Goal: Information Seeking & Learning: Learn about a topic

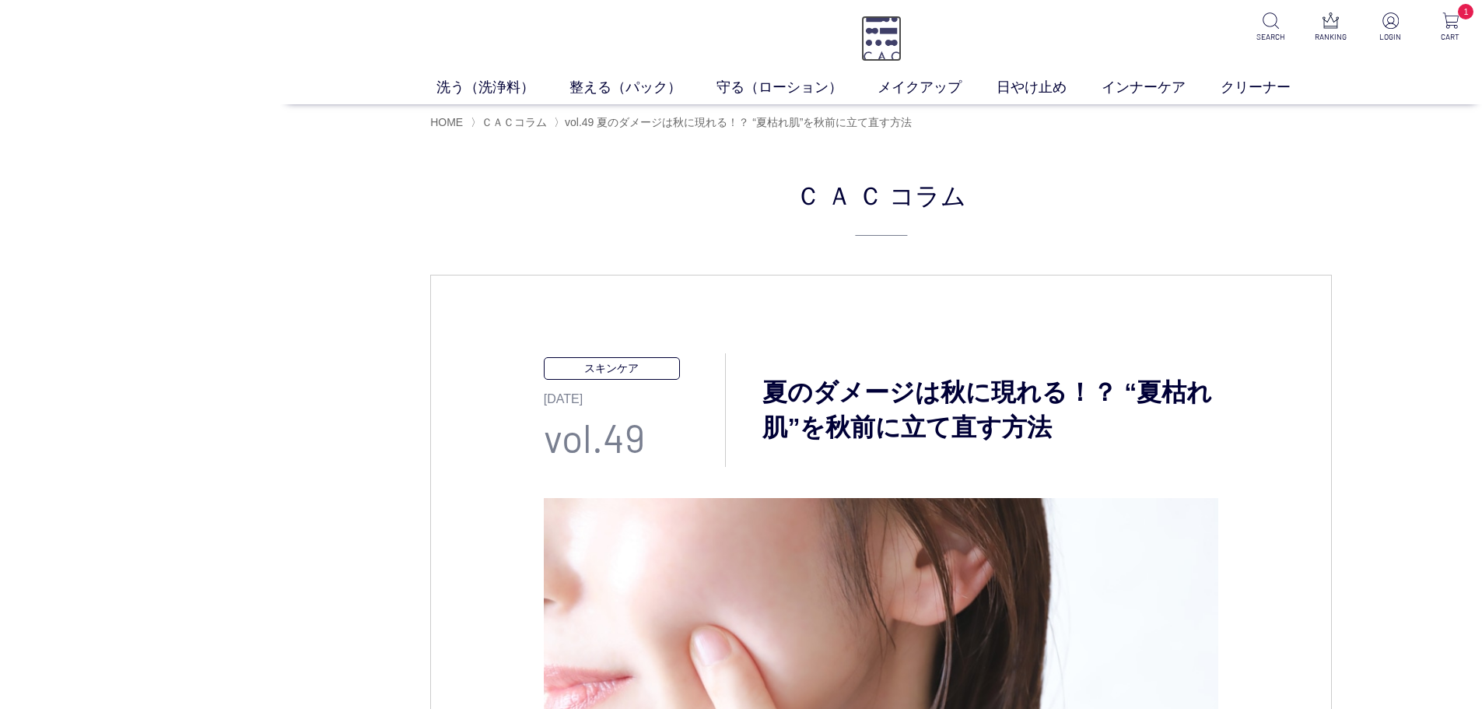
click at [895, 31] on img at bounding box center [881, 39] width 40 height 46
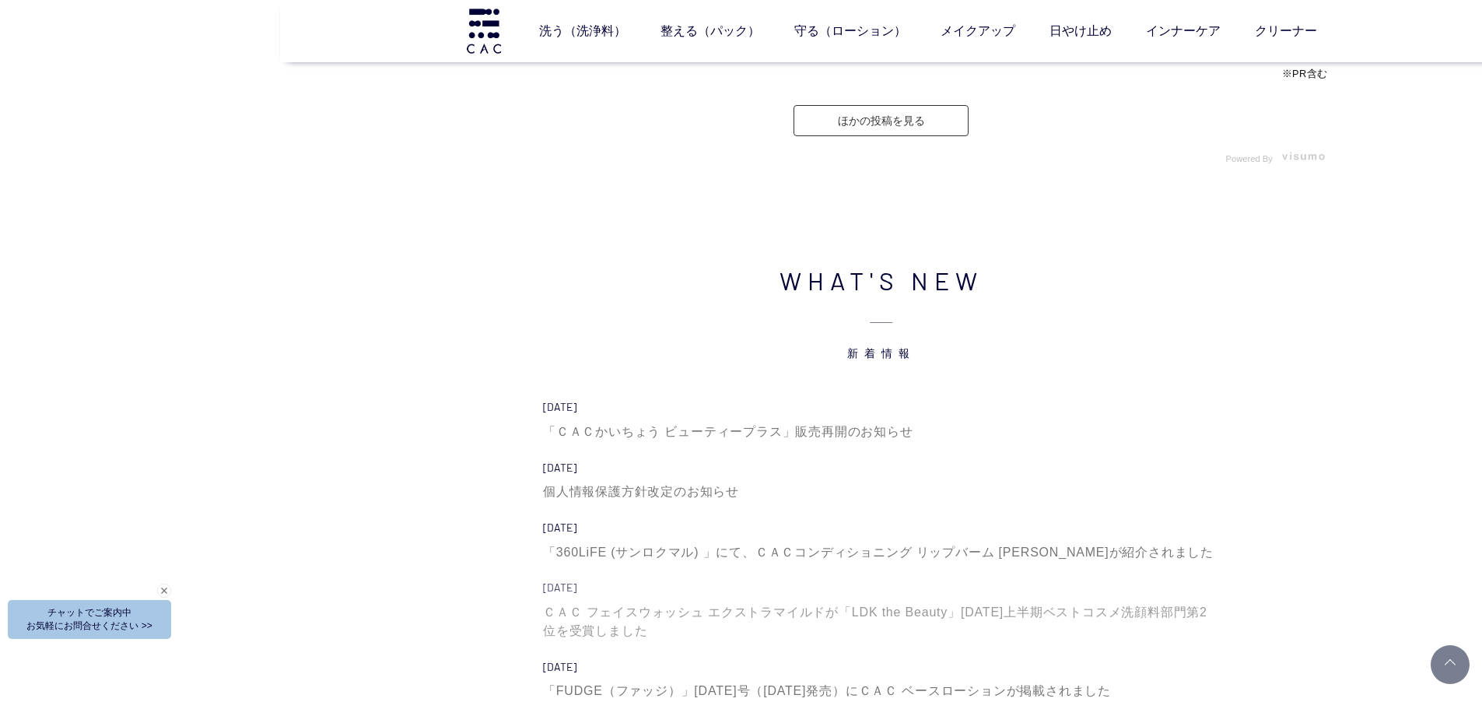
scroll to position [5185, 0]
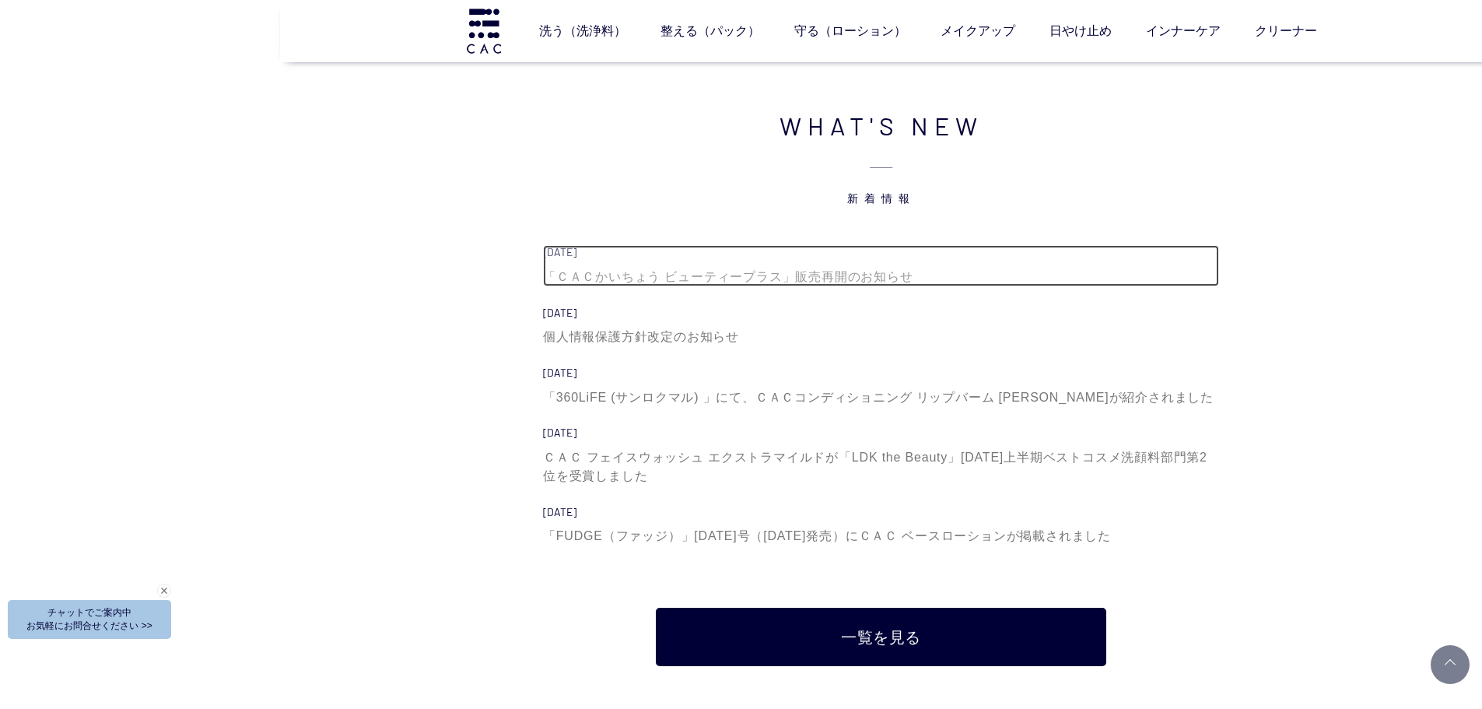
click at [717, 271] on div "「ＣＡＣかいちょう ビューティープラス」販売再開のお知らせ" at bounding box center [881, 277] width 676 height 19
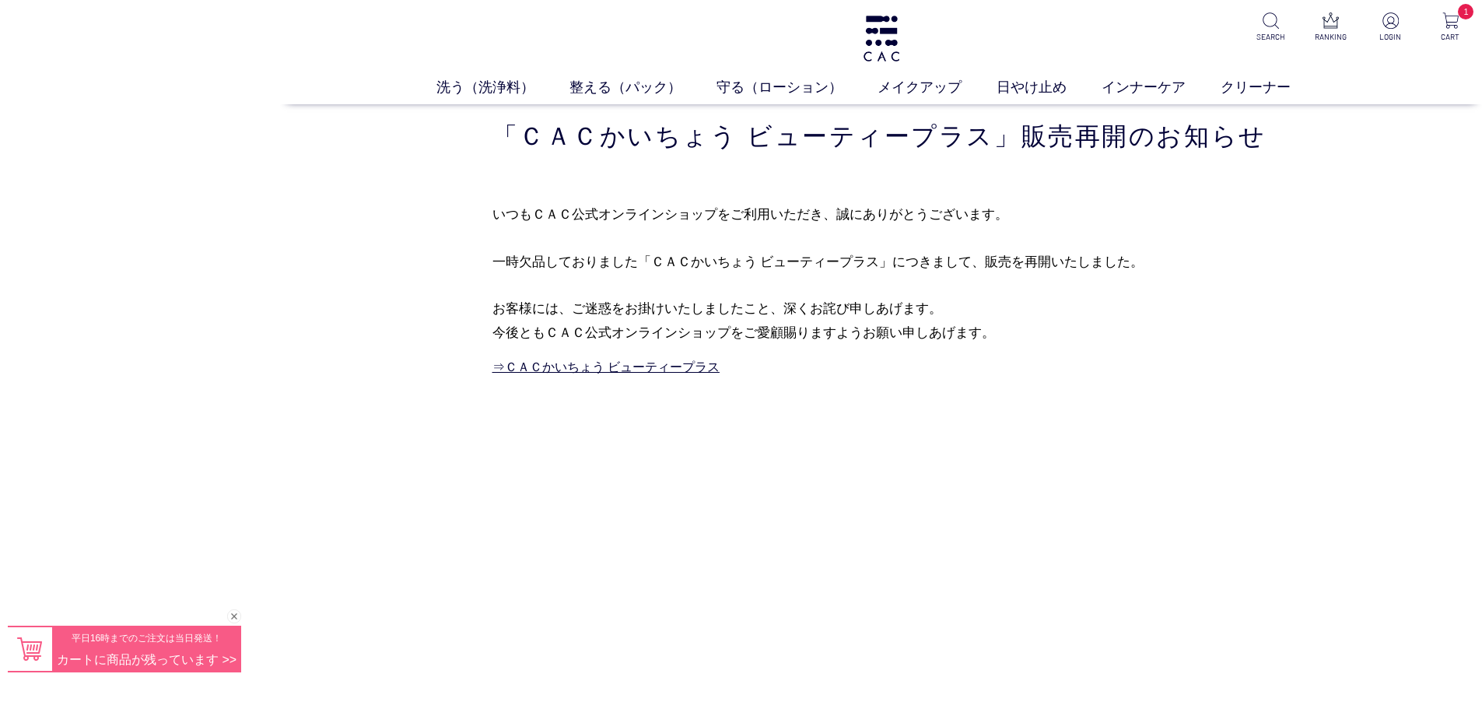
click at [1209, 503] on div "買い物かご 買い物かご内の商品 ＣＡＣ ウォッシングパウダー 削除 ￥3,410 × 1 = ￥3,410 小計 ￥3,410 購入手続きへ カテゴリから探す…" at bounding box center [881, 337] width 1202 height 467
click at [893, 40] on img at bounding box center [881, 39] width 40 height 46
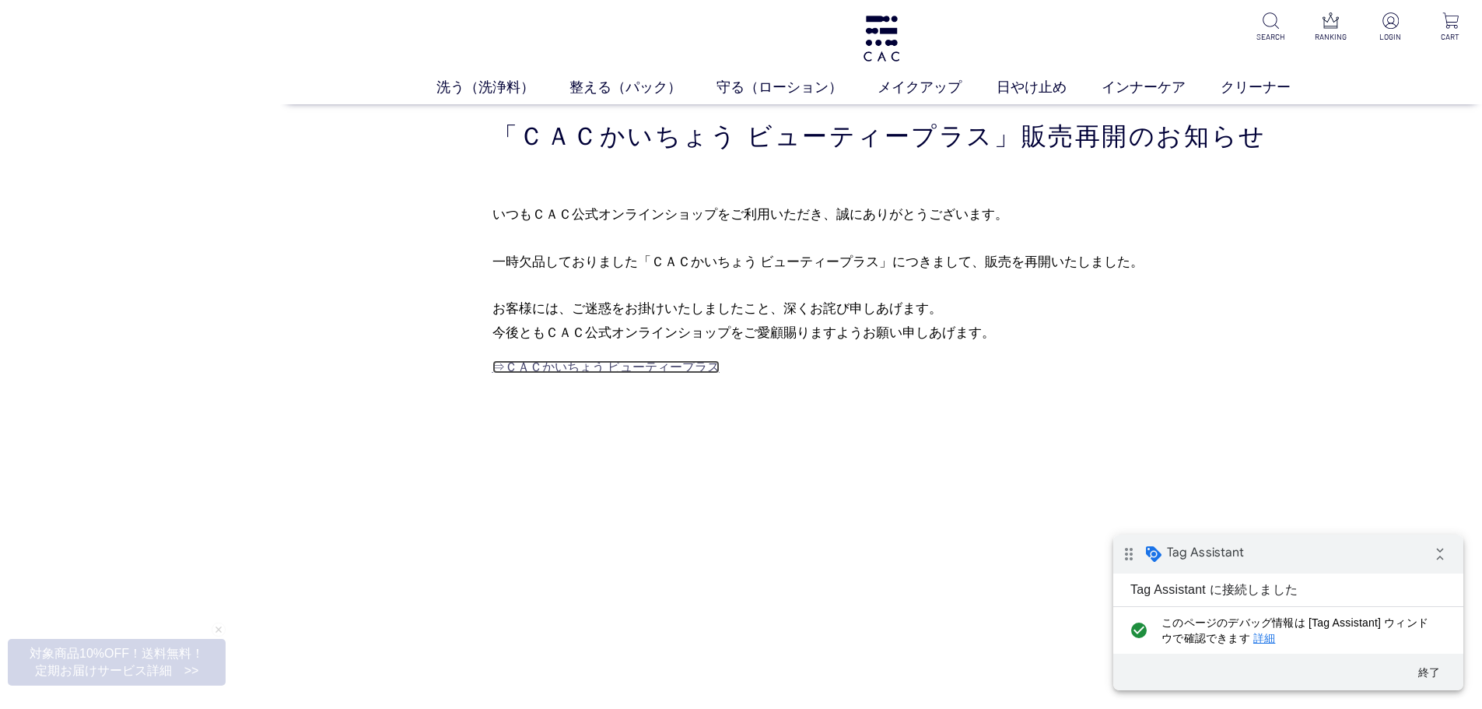
click at [637, 360] on link "⇒ＣＡＣかいちょう ビューティープラス" at bounding box center [605, 366] width 227 height 13
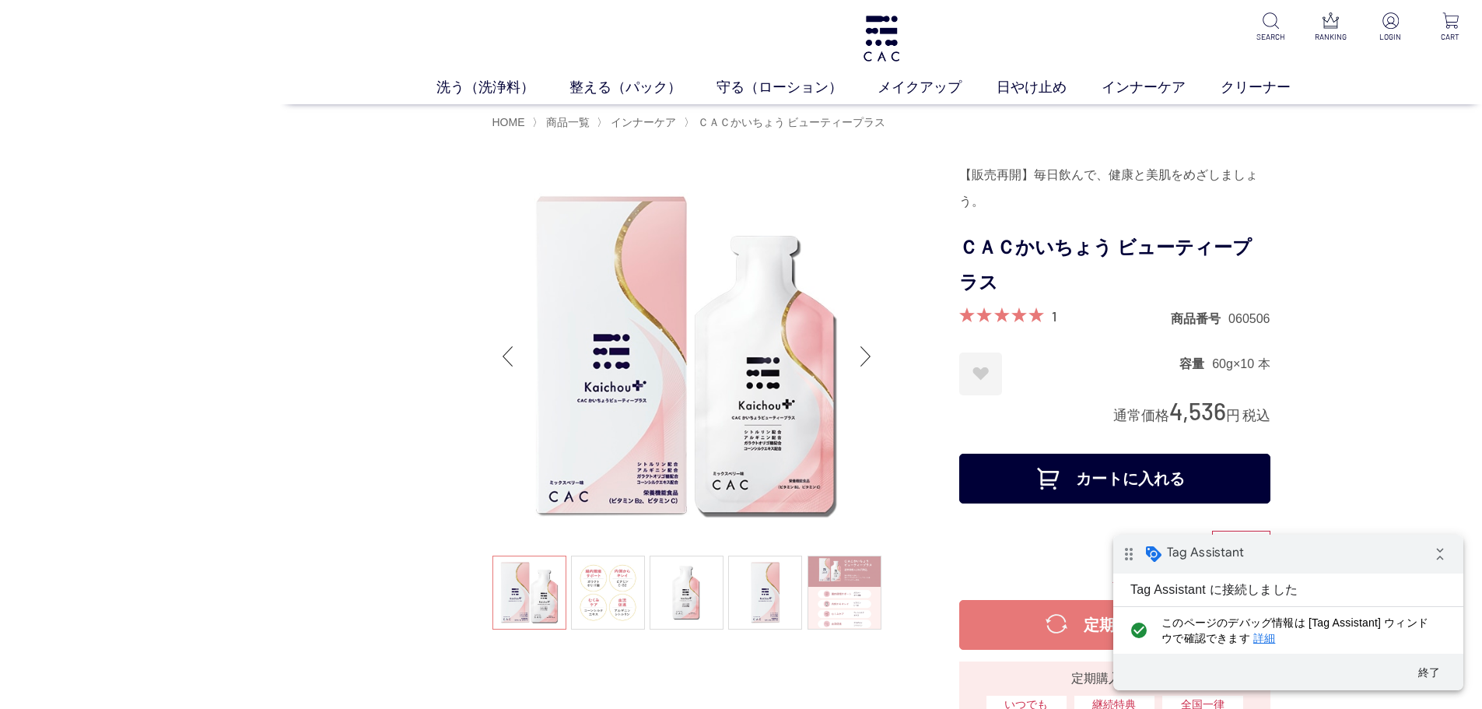
click at [1440, 686] on div "終了" at bounding box center [1288, 671] width 350 height 37
click at [1436, 678] on button "終了" at bounding box center [1429, 672] width 56 height 28
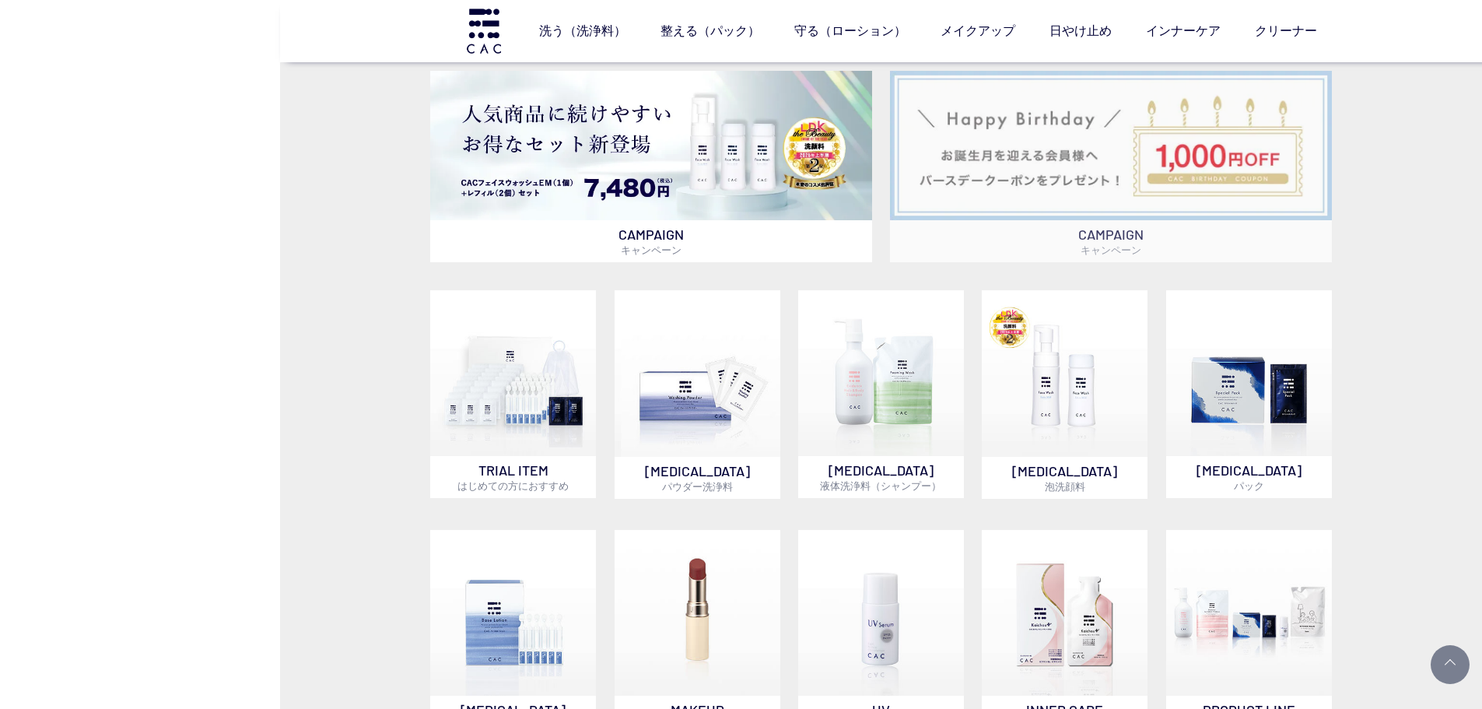
scroll to position [622, 0]
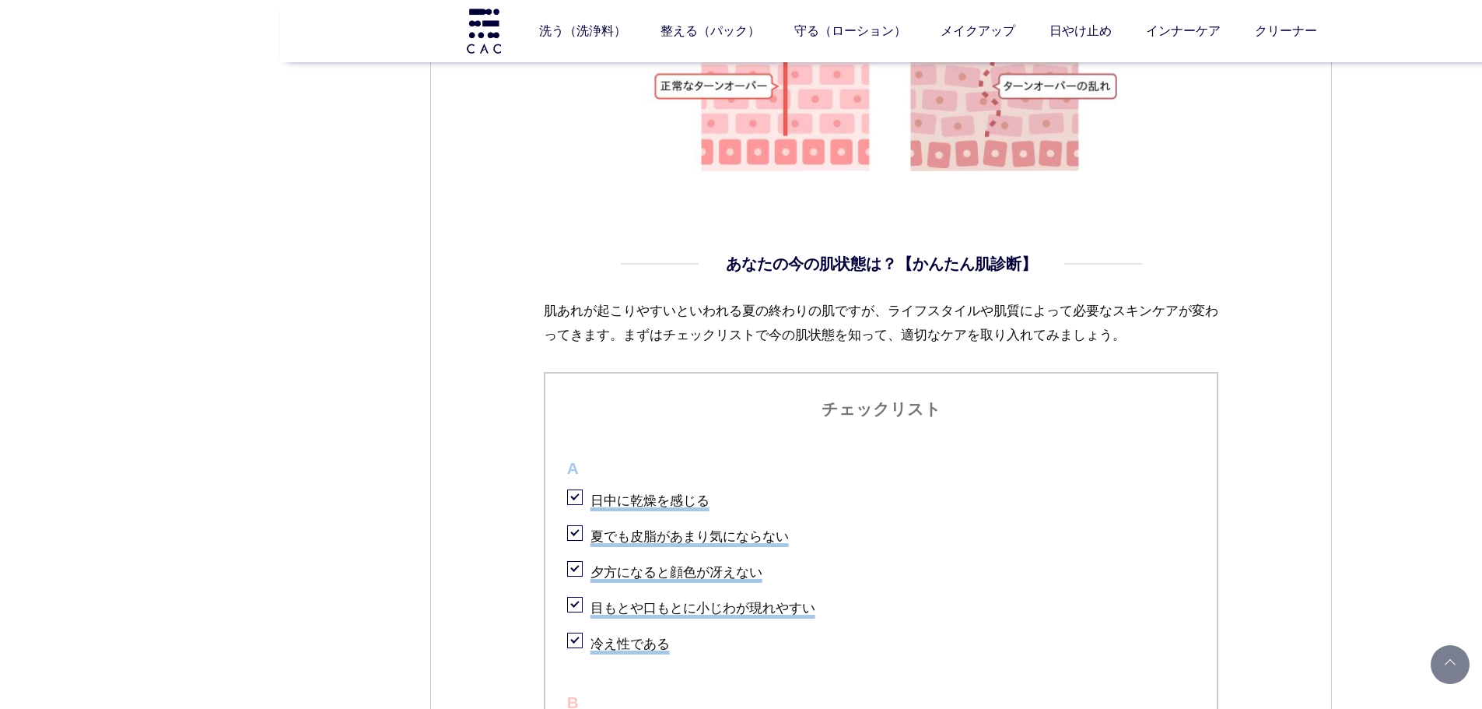
scroll to position [1789, 0]
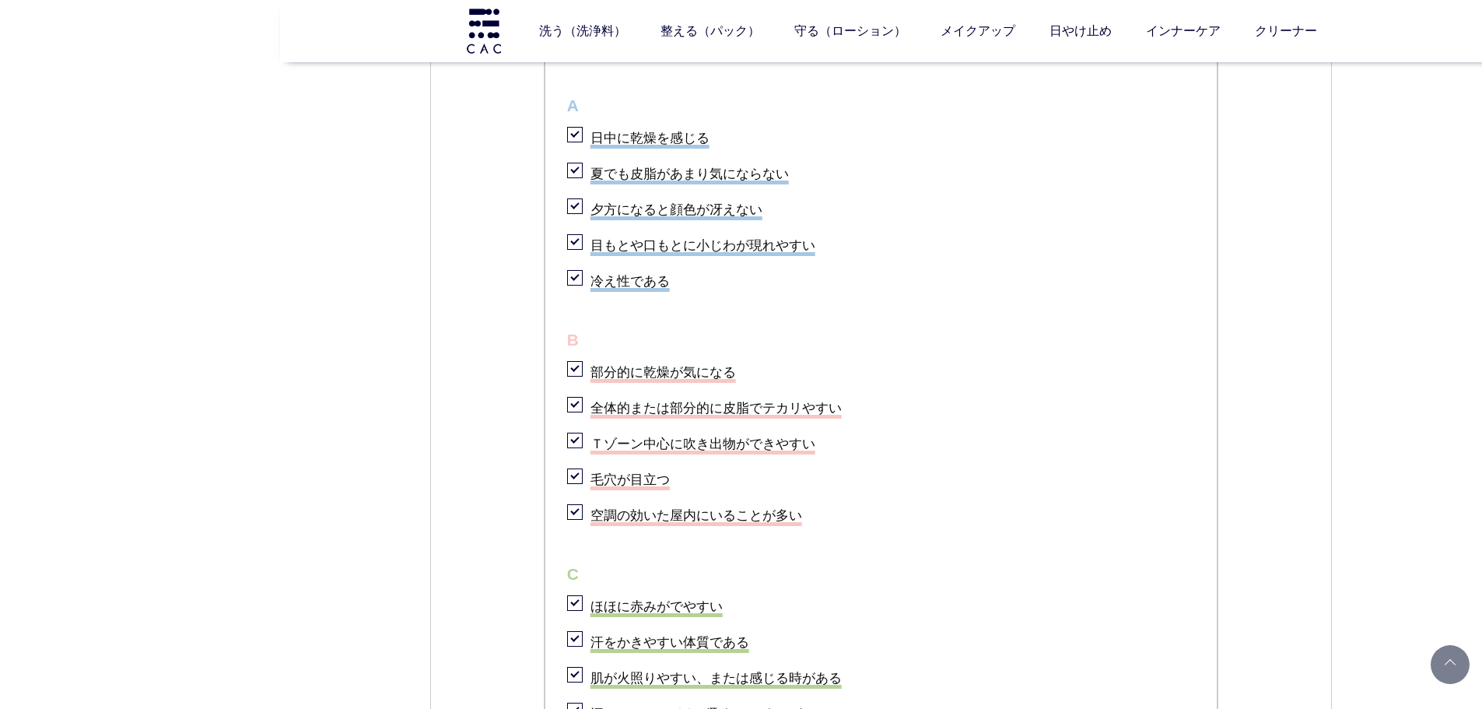
drag, startPoint x: 916, startPoint y: 482, endPoint x: 926, endPoint y: 478, distance: 10.6
click at [916, 482] on li "毛穴が目立つ" at bounding box center [881, 477] width 629 height 32
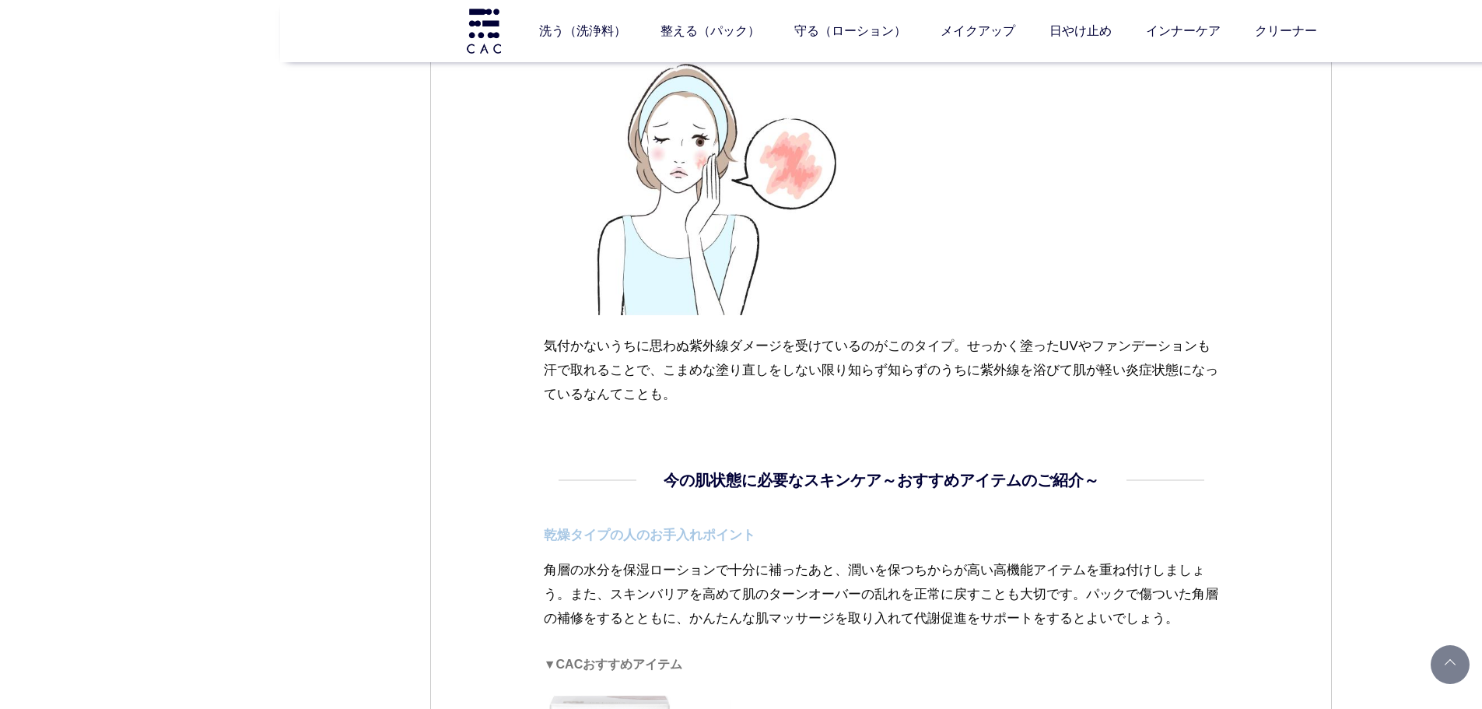
scroll to position [3267, 0]
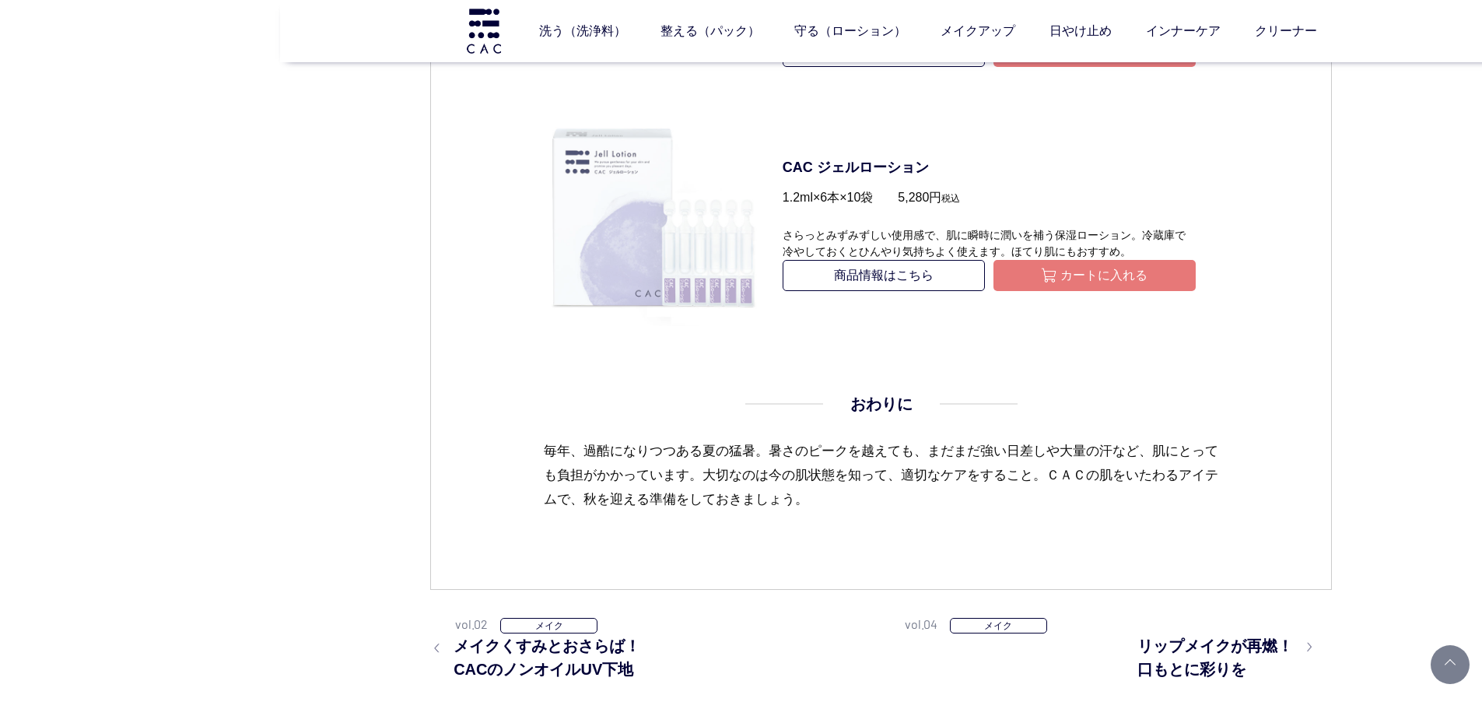
scroll to position [5135, 0]
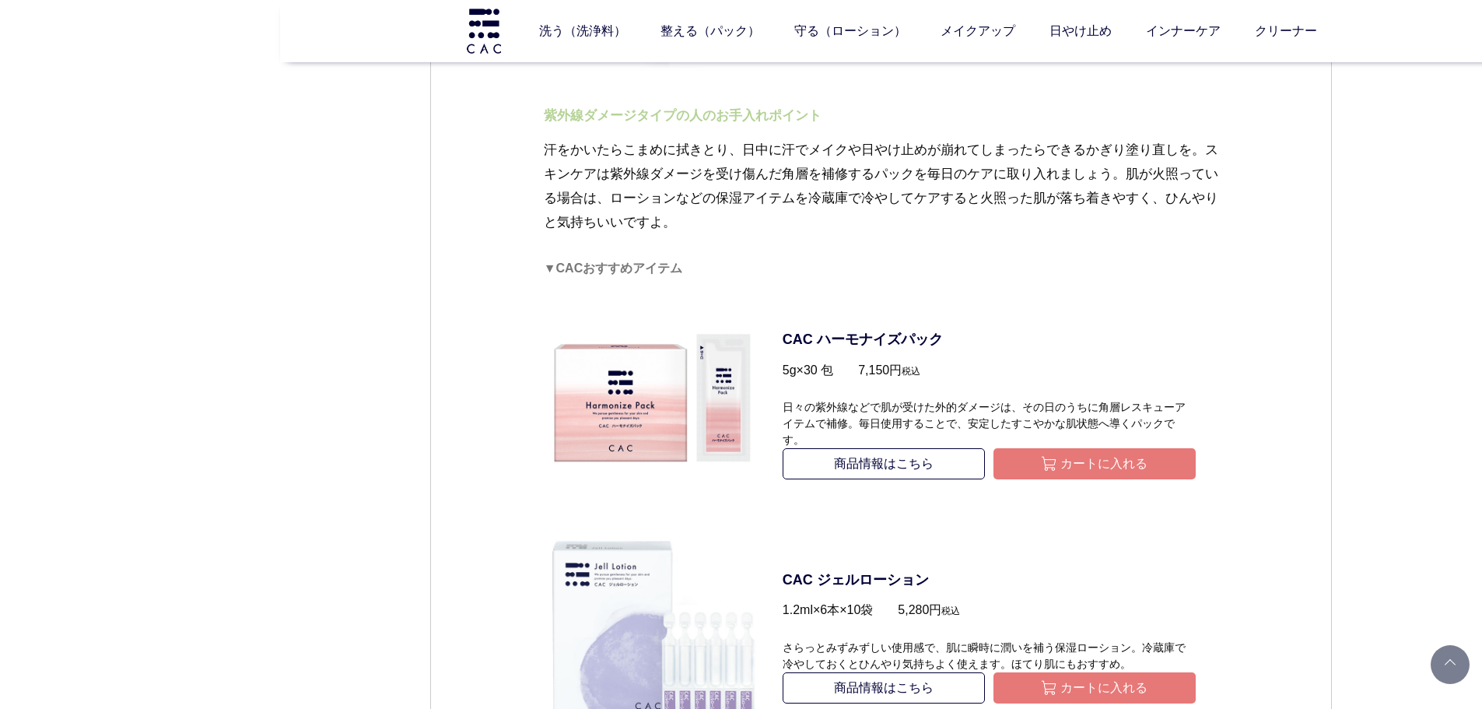
click at [1180, 237] on p "汗をかいたらこまめに拭きとり、日中に汗でメイクや日やけ止めが崩れてしまったらできるかぎり塗り直しを。スキンケアは紫外線ダメージを受け傷んだ角層を補修するパック…" at bounding box center [881, 198] width 675 height 121
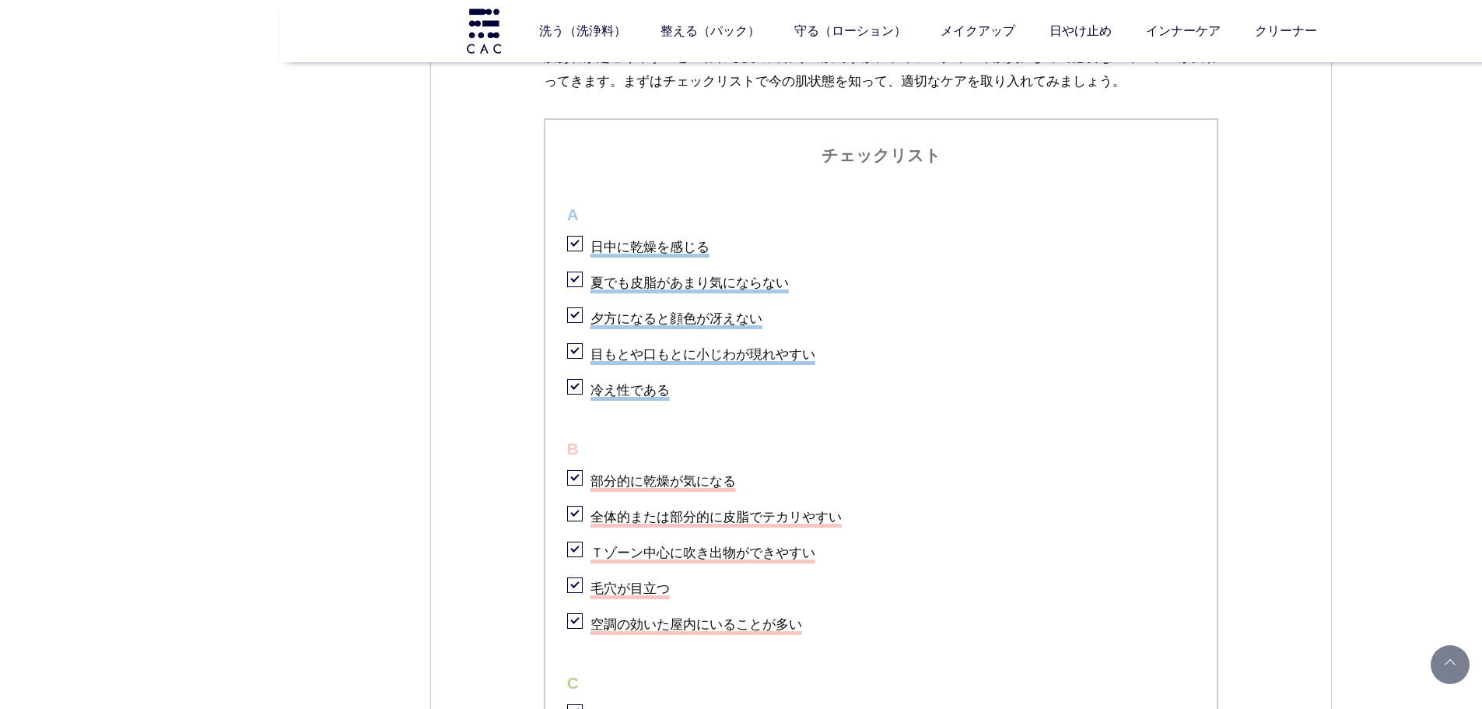
scroll to position [1634, 0]
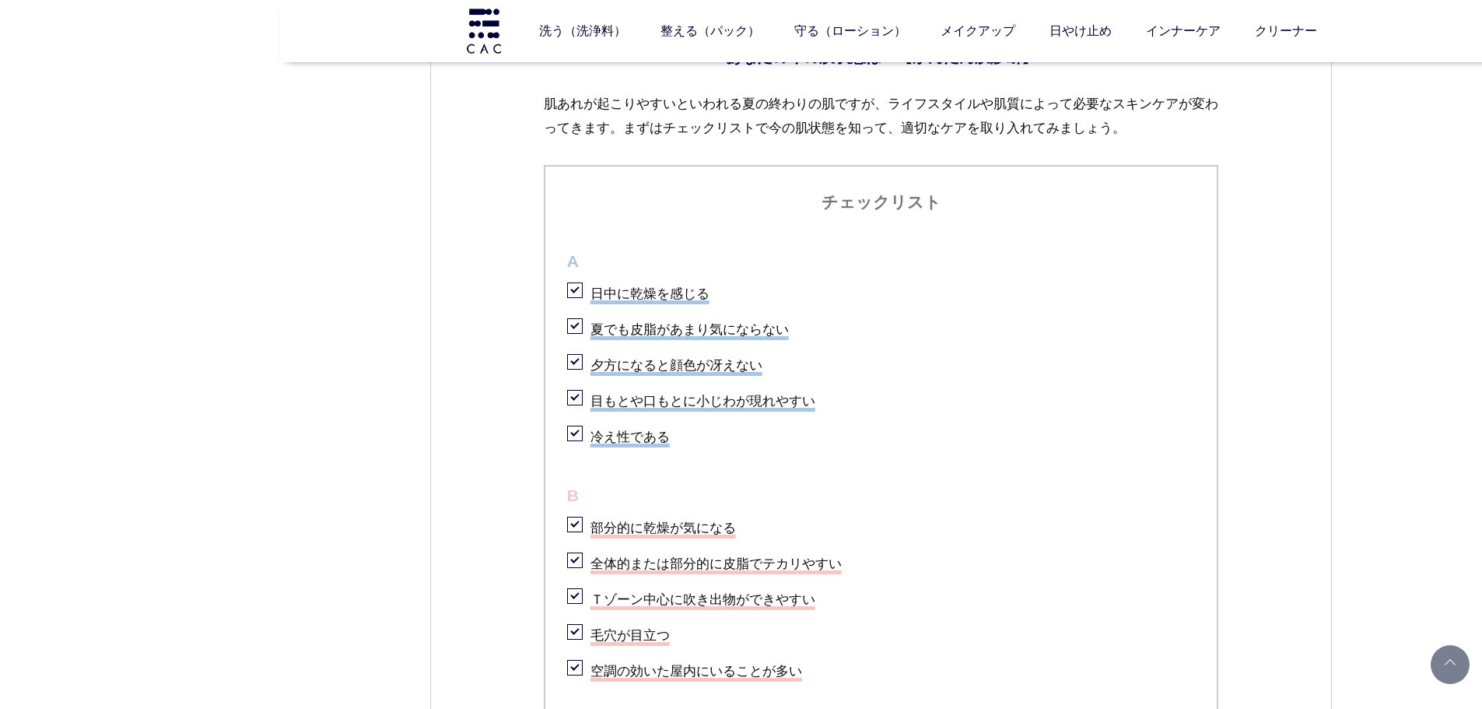
click at [579, 337] on li "夏でも皮脂があまり気にならない" at bounding box center [881, 327] width 629 height 32
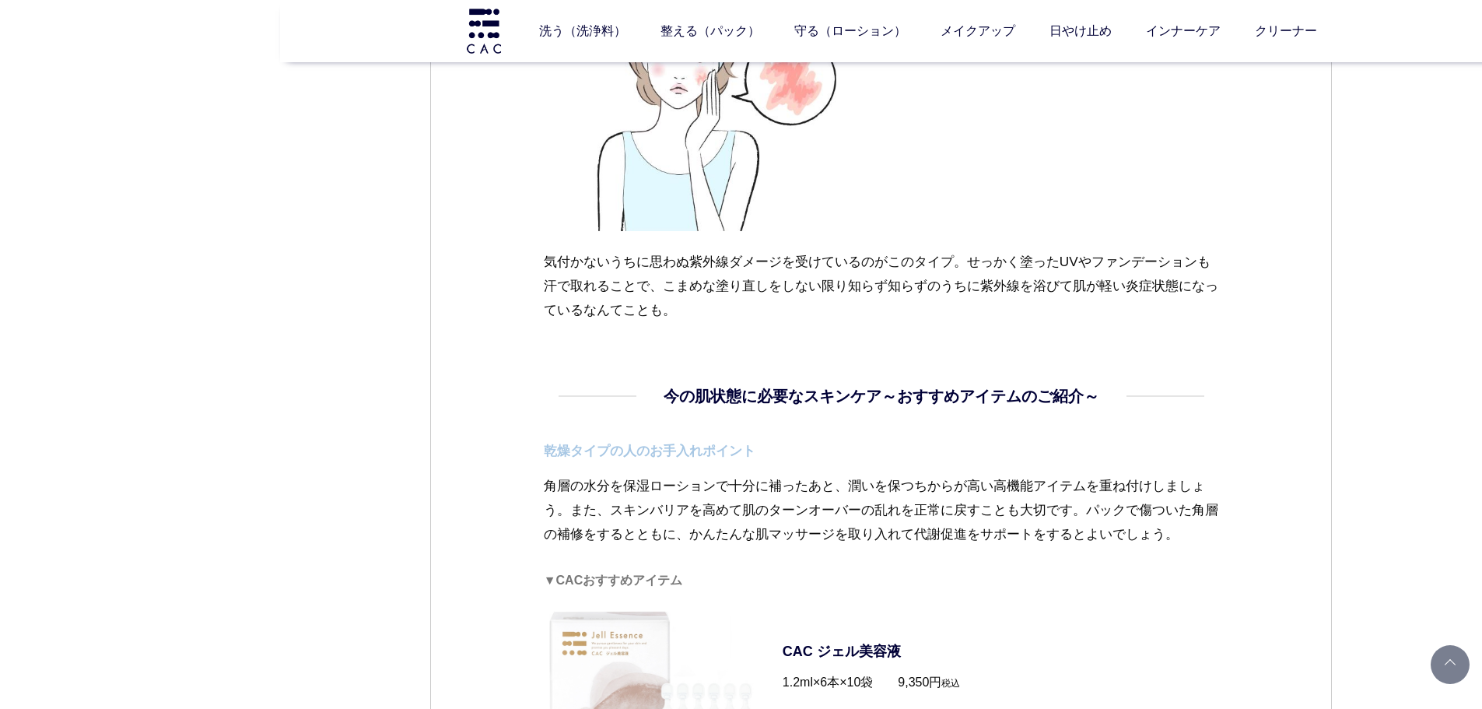
scroll to position [3734, 0]
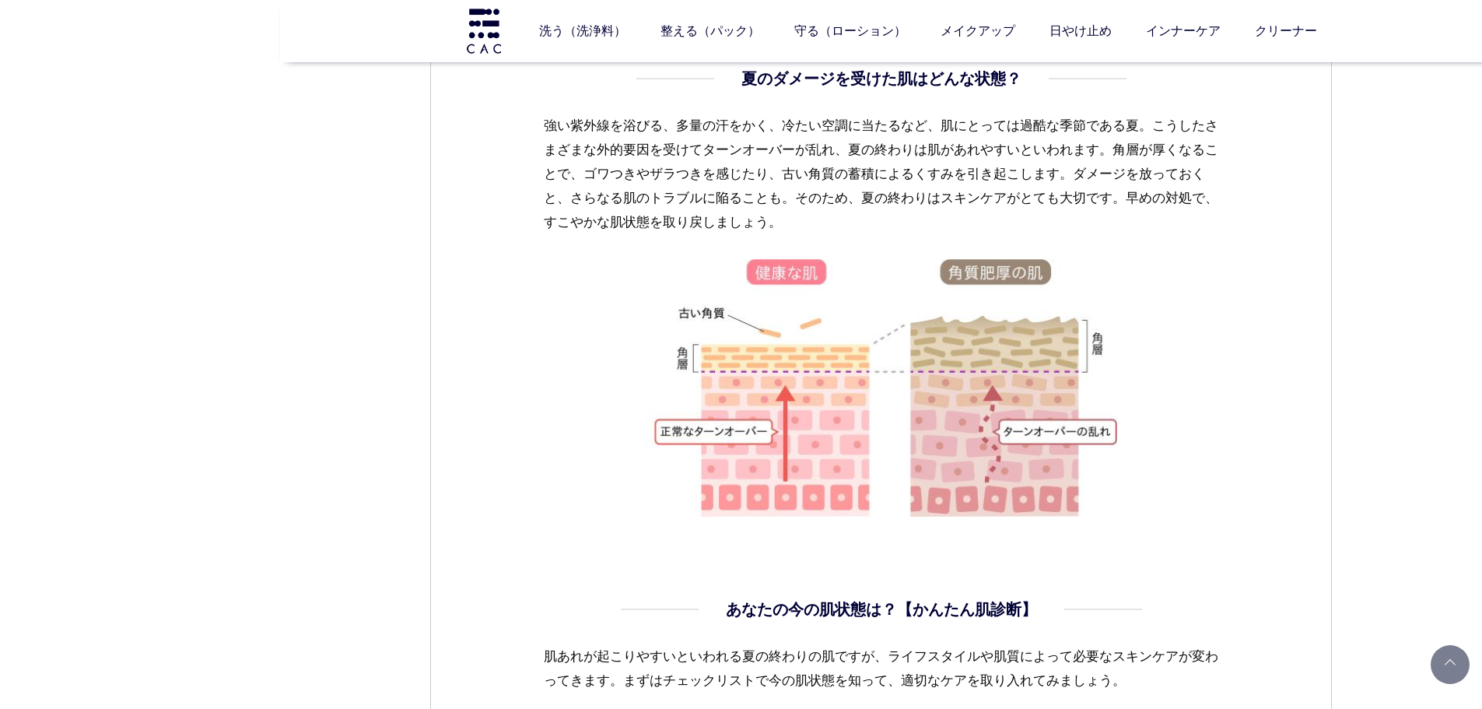
scroll to position [1089, 0]
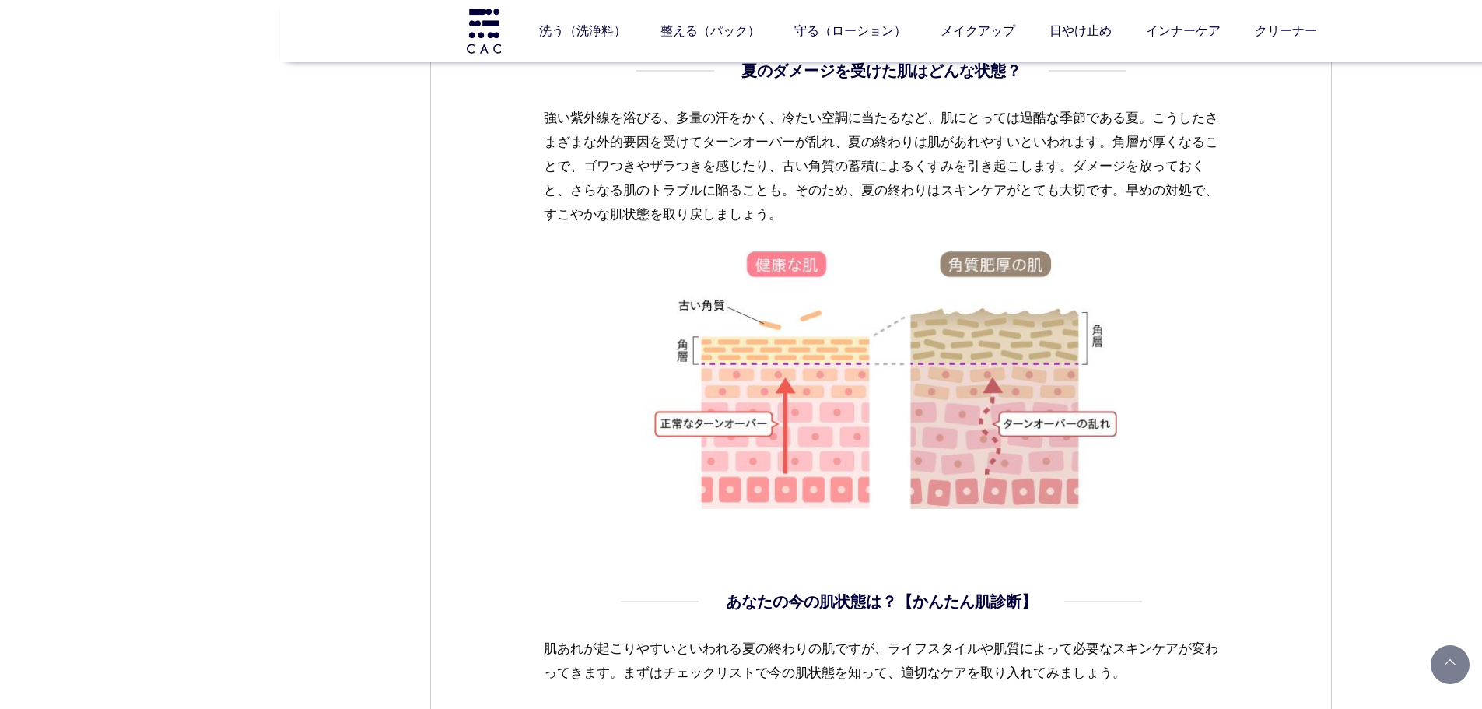
drag, startPoint x: 720, startPoint y: 438, endPoint x: 535, endPoint y: 527, distance: 204.9
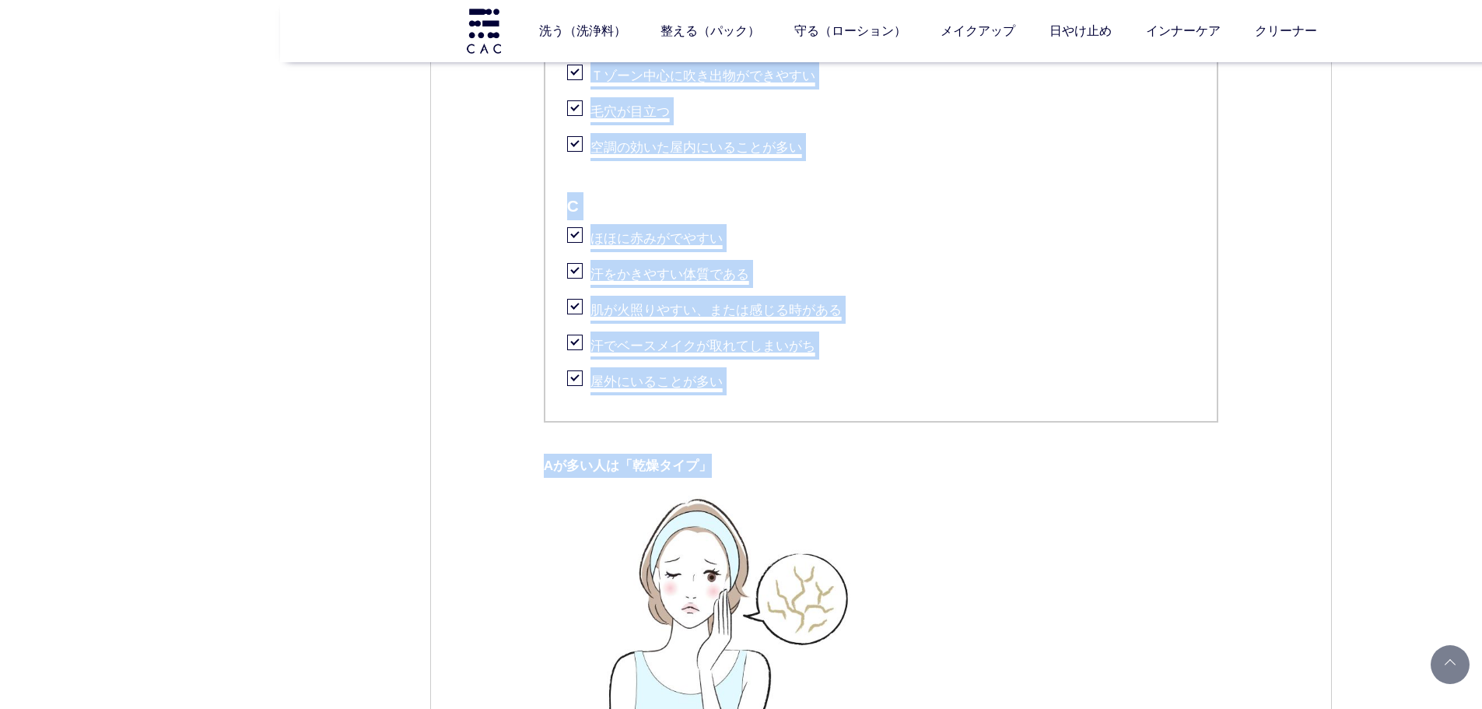
scroll to position [2178, 0]
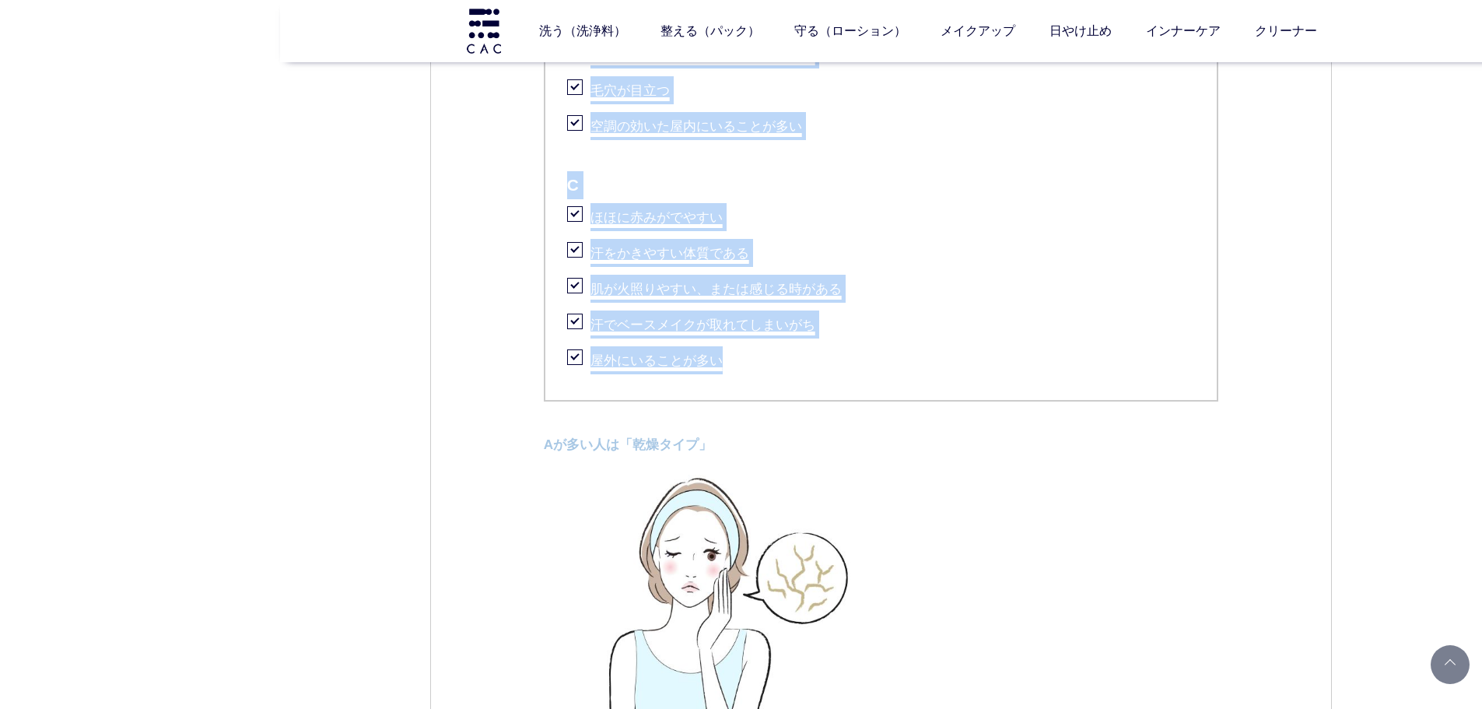
drag, startPoint x: 528, startPoint y: 155, endPoint x: 850, endPoint y: 400, distance: 404.1
copy dd "わってきます。まずはチェックリストで今の肌状態を知って、適切なケアを取り入れてみましょう。 チェックリスト A 日中に乾燥を感じる 夏でも皮脂があまり気になら…"
click at [1148, 401] on ul "チェックリスト A 日中に乾燥を感じる 夏でも皮脂があまり気にならない 夕方になると顔色が冴えない 目もとや口もとに小じわが現れやすい 冷え性である B 部分…" at bounding box center [881, 10] width 675 height 781
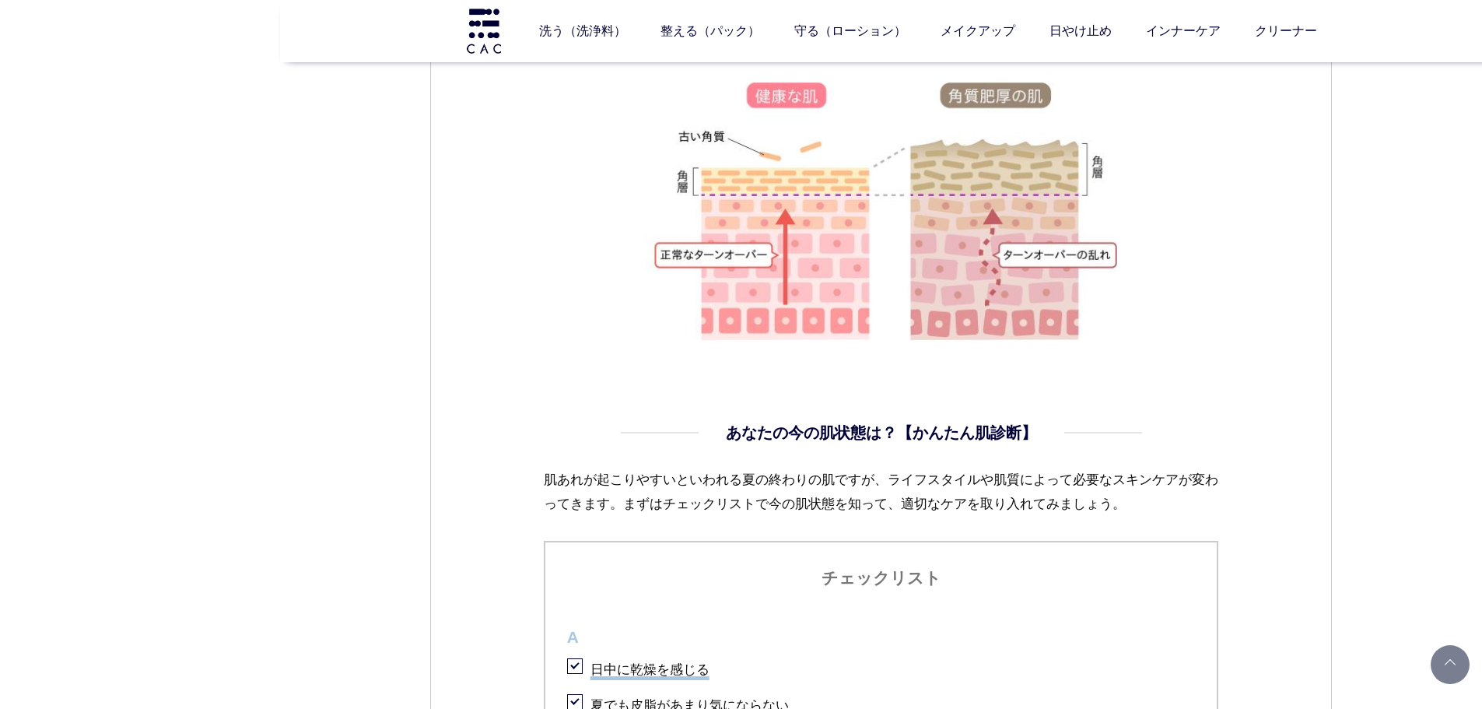
scroll to position [1478, 0]
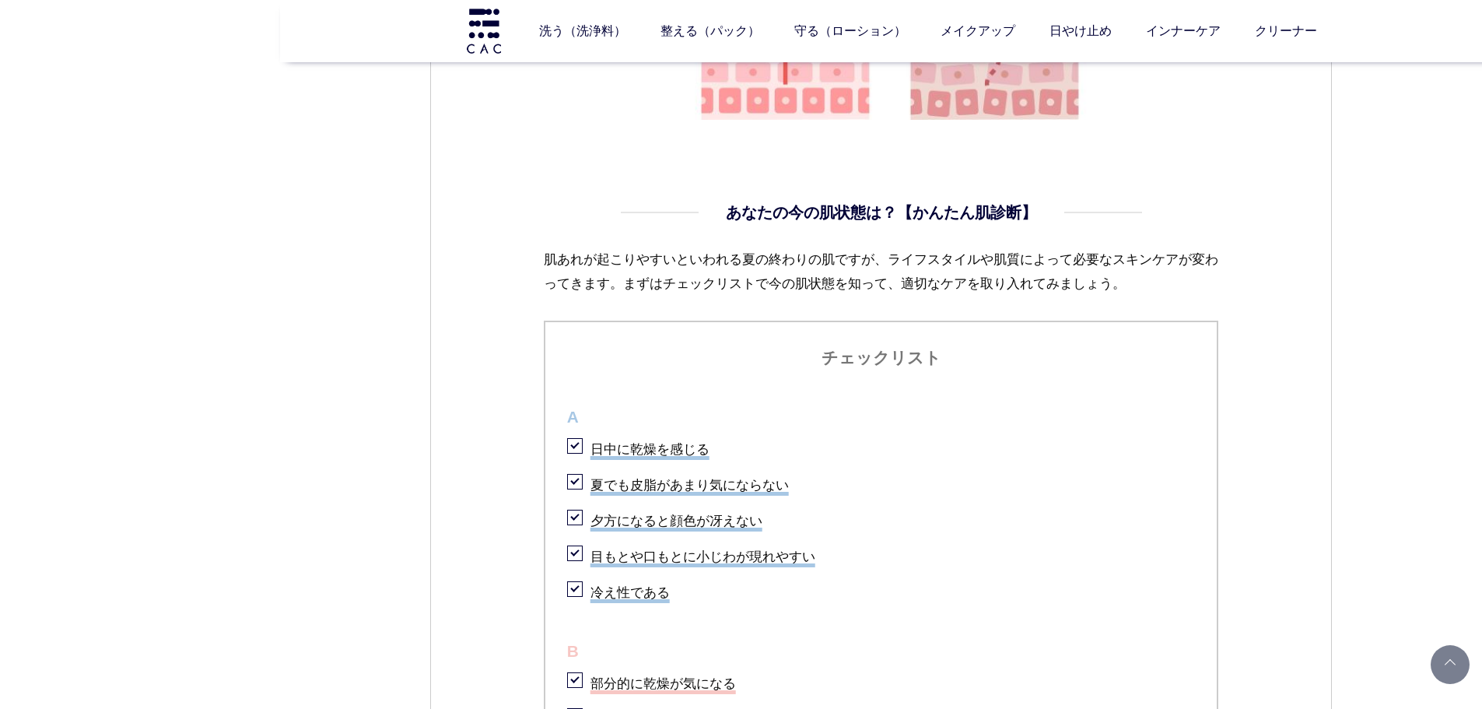
click at [836, 354] on span "チェックリスト" at bounding box center [881, 358] width 629 height 28
drag, startPoint x: 811, startPoint y: 359, endPoint x: 938, endPoint y: 351, distance: 127.1
click at [938, 352] on span "チェックリスト" at bounding box center [881, 358] width 629 height 28
copy span "チェックリスト"
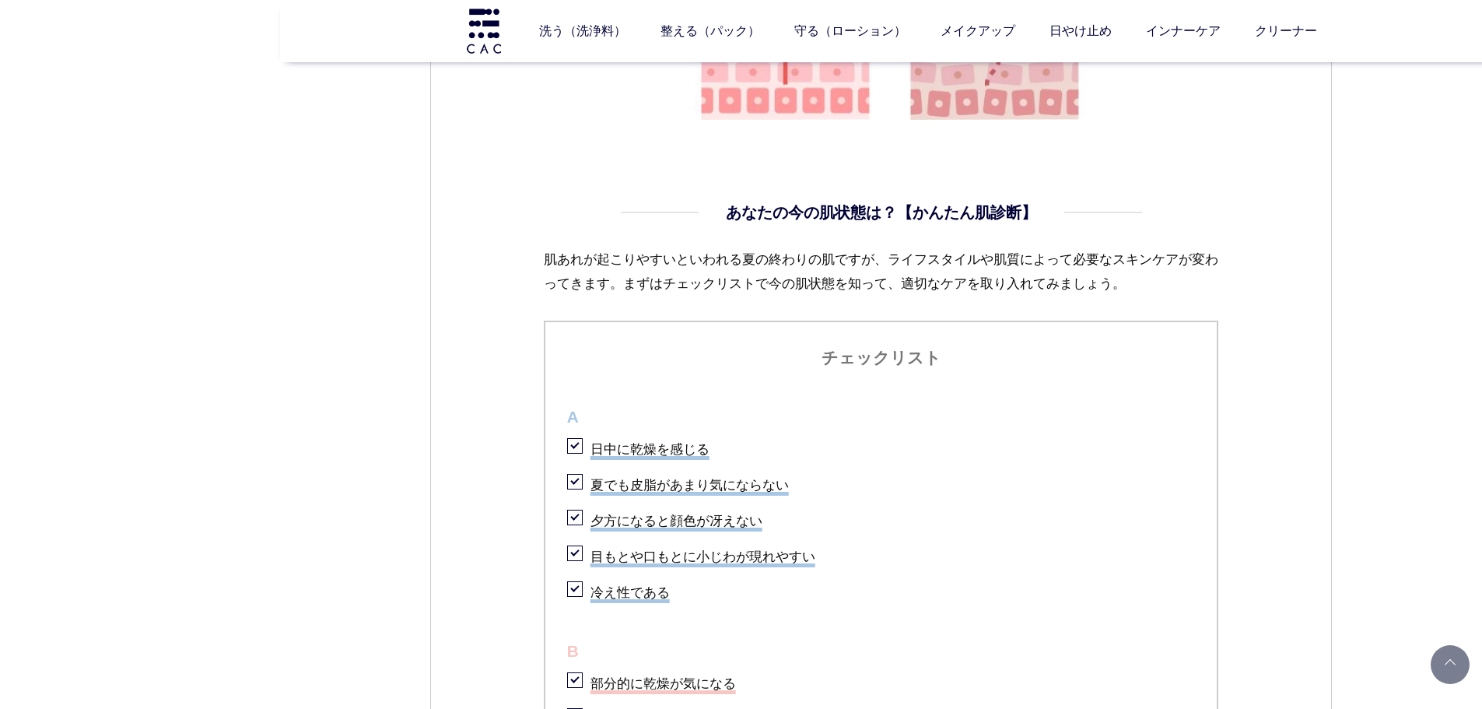
click at [917, 597] on li "冷え性である" at bounding box center [881, 590] width 629 height 32
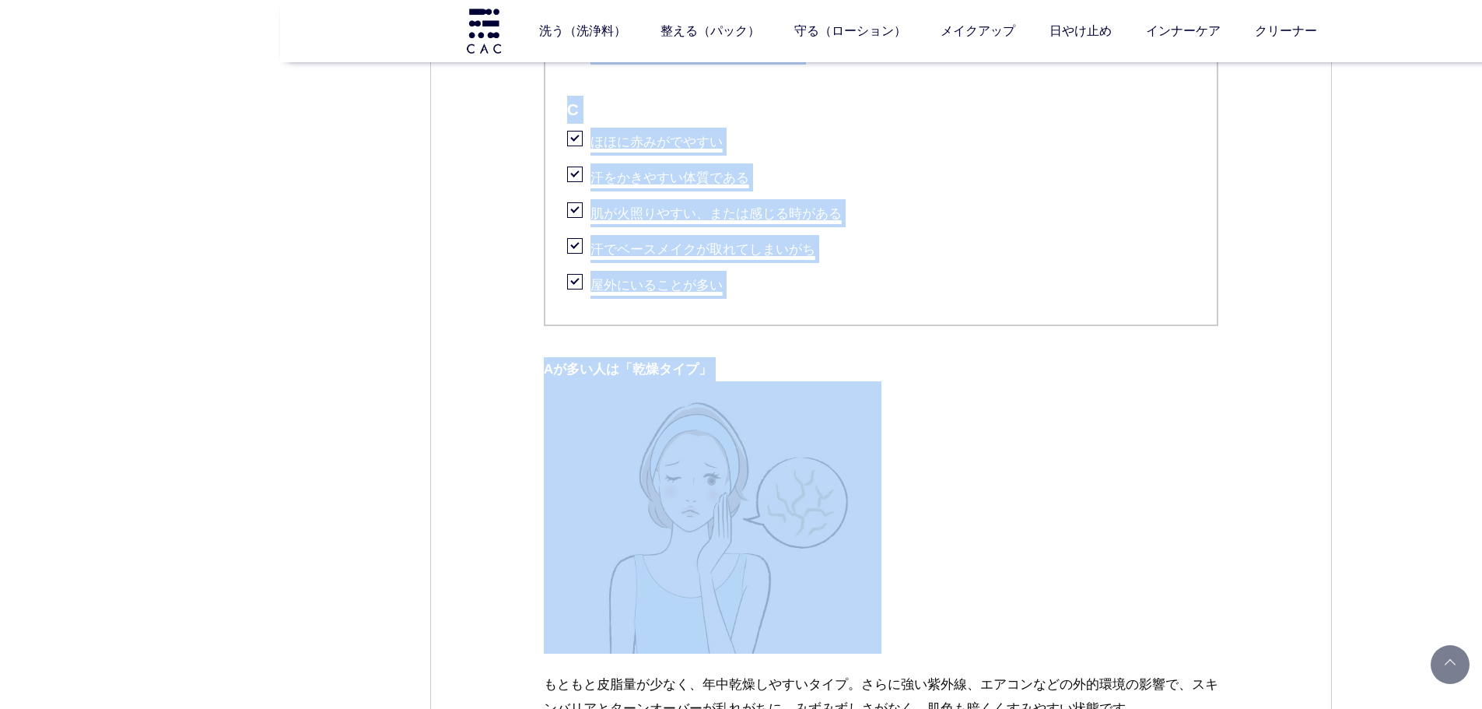
scroll to position [2256, 0]
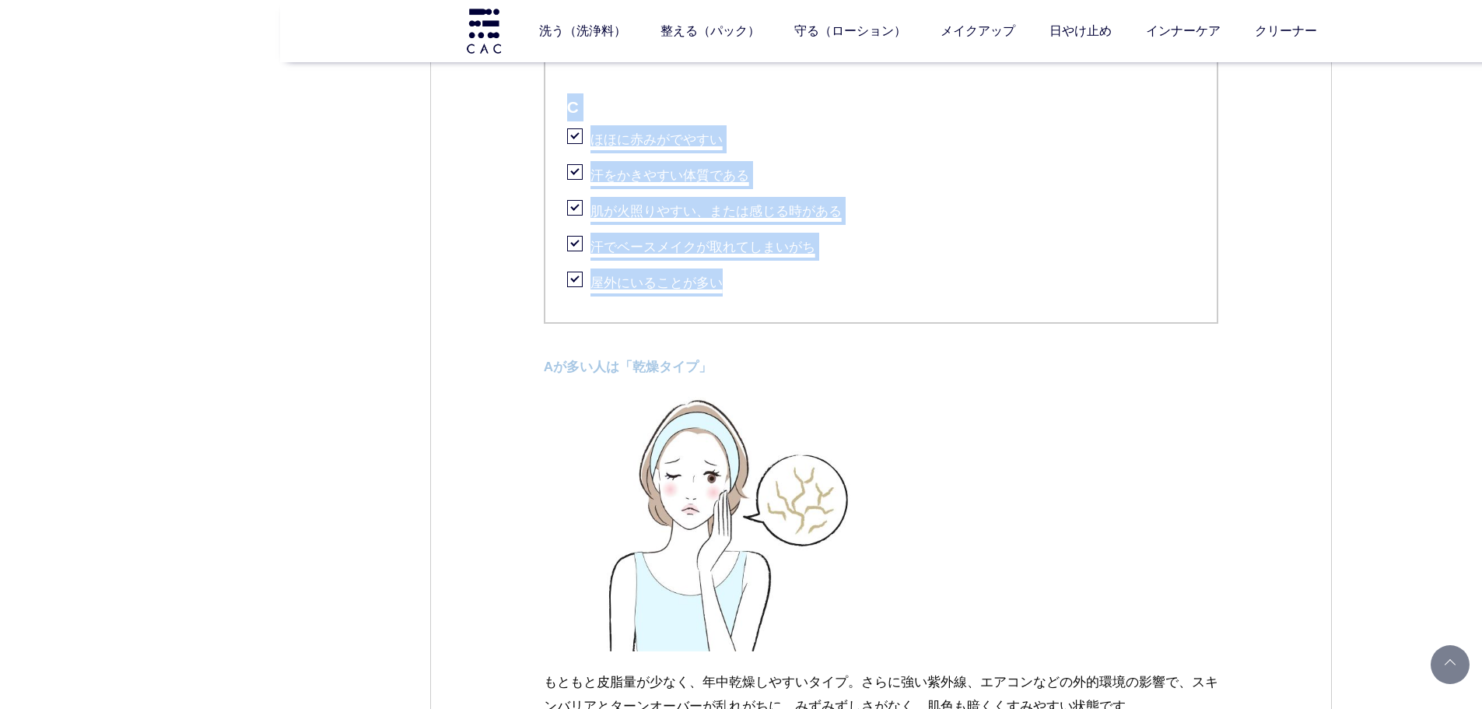
drag, startPoint x: 553, startPoint y: 404, endPoint x: 803, endPoint y: 288, distance: 275.3
copy ul "A 日中に乾燥を感じる 夏でも皮脂があまり気にならない 夕方になると顔色が冴えない 目もとや口もとに小じわが現れやすい 冷え性である B 部分的に乾燥が気にな…"
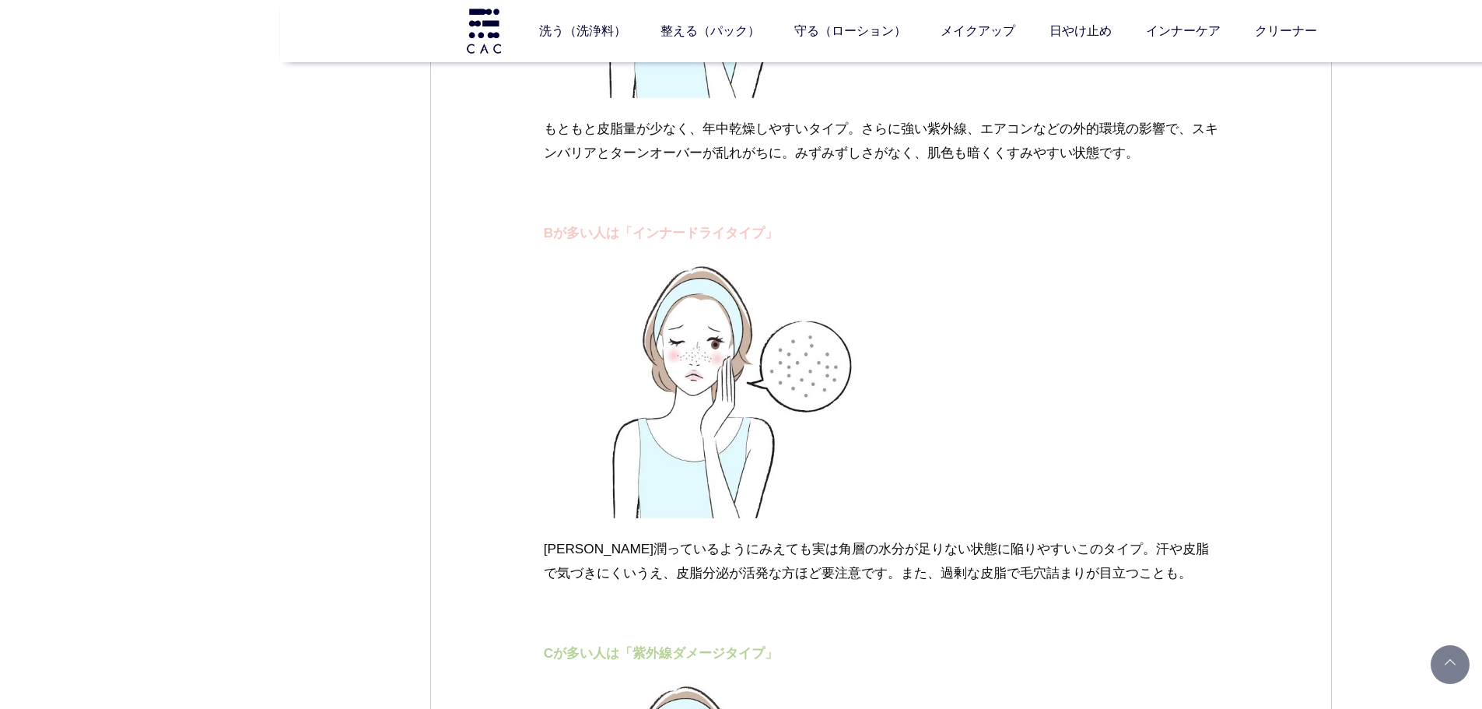
scroll to position [2721, 0]
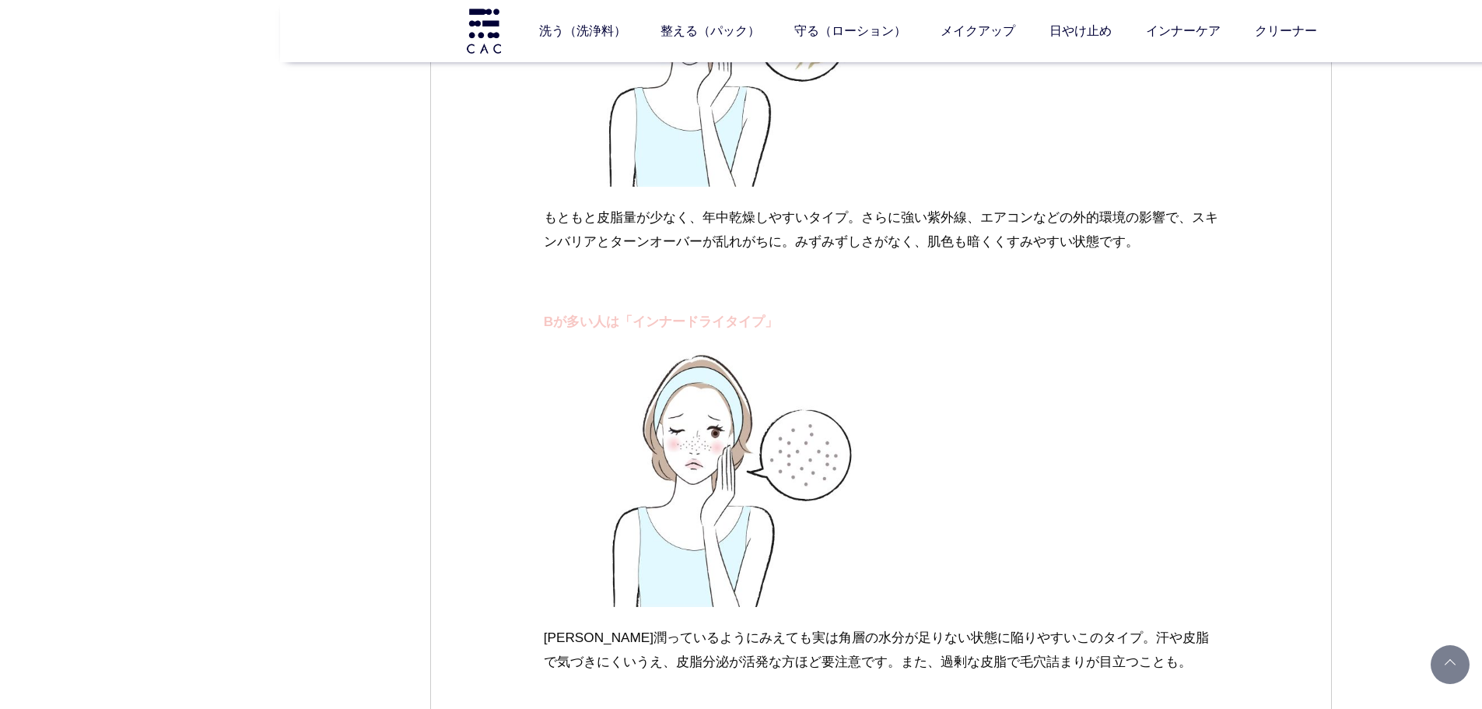
click at [590, 437] on img at bounding box center [713, 470] width 338 height 273
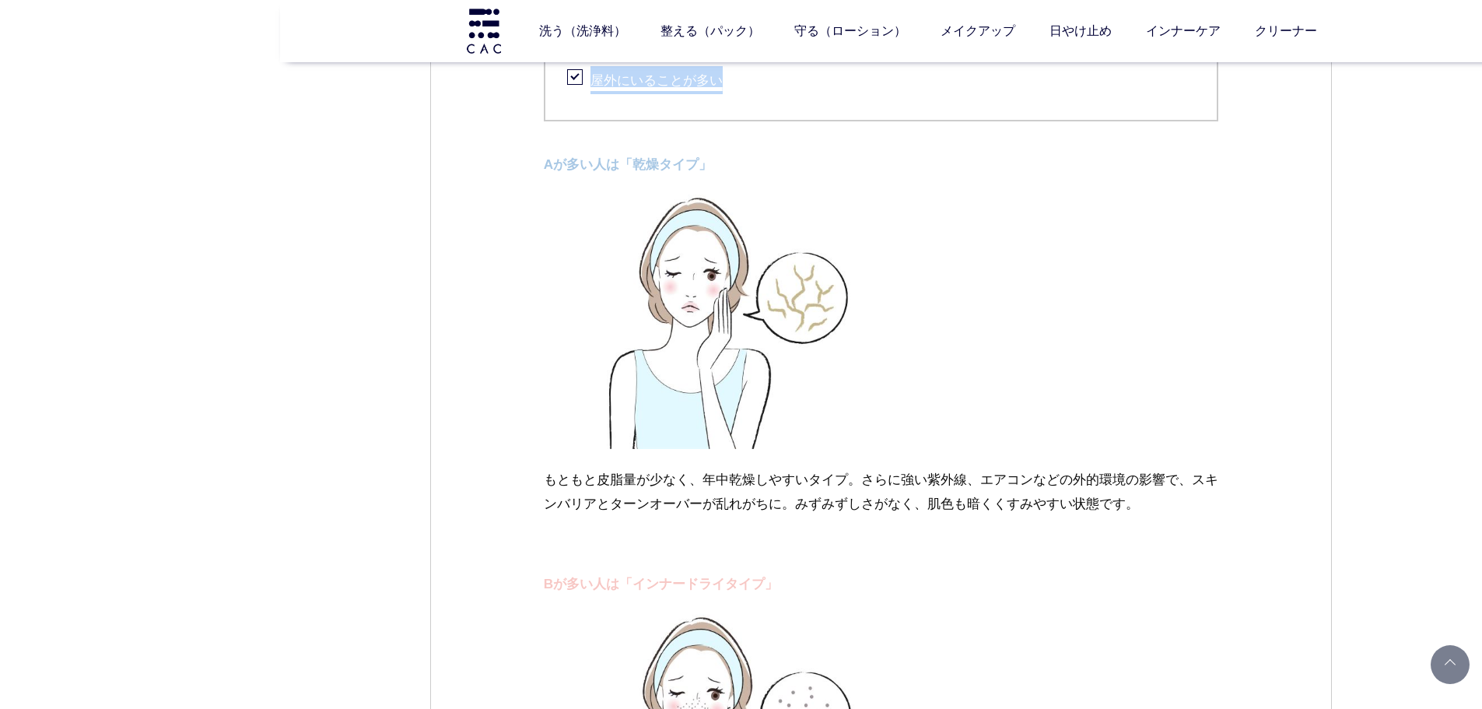
scroll to position [2487, 0]
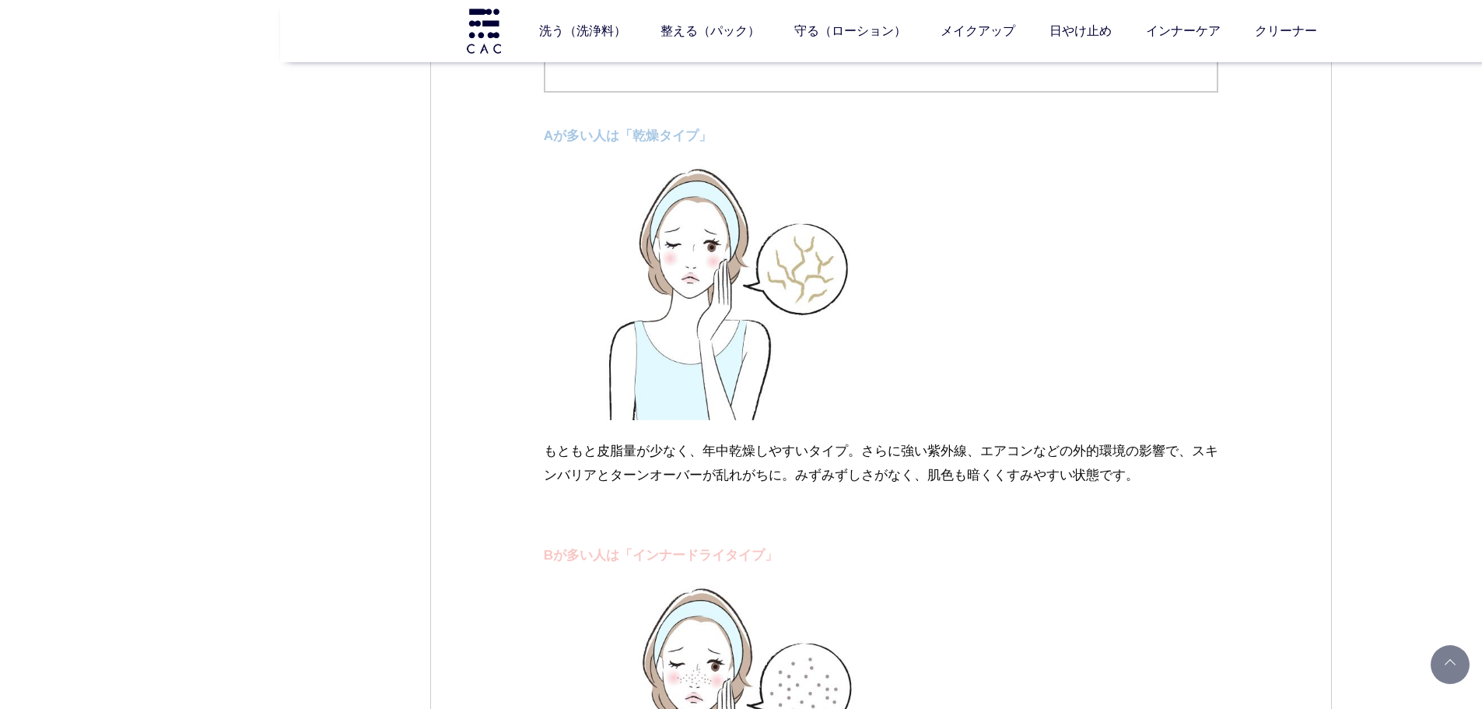
drag, startPoint x: 548, startPoint y: 478, endPoint x: 552, endPoint y: 470, distance: 9.4
click at [548, 478] on p "もともと皮脂量が少なく、年中乾燥しやすいタイプ。さらに強い紫外線、エアコンなどの外的環境の影響で、スキンバリアとターンオーバーが乱れがちに。みずみずしさがなく…" at bounding box center [881, 475] width 675 height 73
drag, startPoint x: 538, startPoint y: 444, endPoint x: 1176, endPoint y: 478, distance: 638.8
click at [1176, 478] on div "スキンケア 2023.09.25 vol.03 夏の終わりに肌チェック！ 秋への肌支度を CONTENTS 夏のダメージを受けた肌はどんな状態？ あなたの今の…" at bounding box center [881, 666] width 902 height 5966
copy p "もともと皮脂量が少なく、年中乾燥しやすいタイプ。さらに強い紫外線、エアコンなどの外的環境の影響で、スキンバリアとターンオーバーが乱れがちに。みずみずしさがなく…"
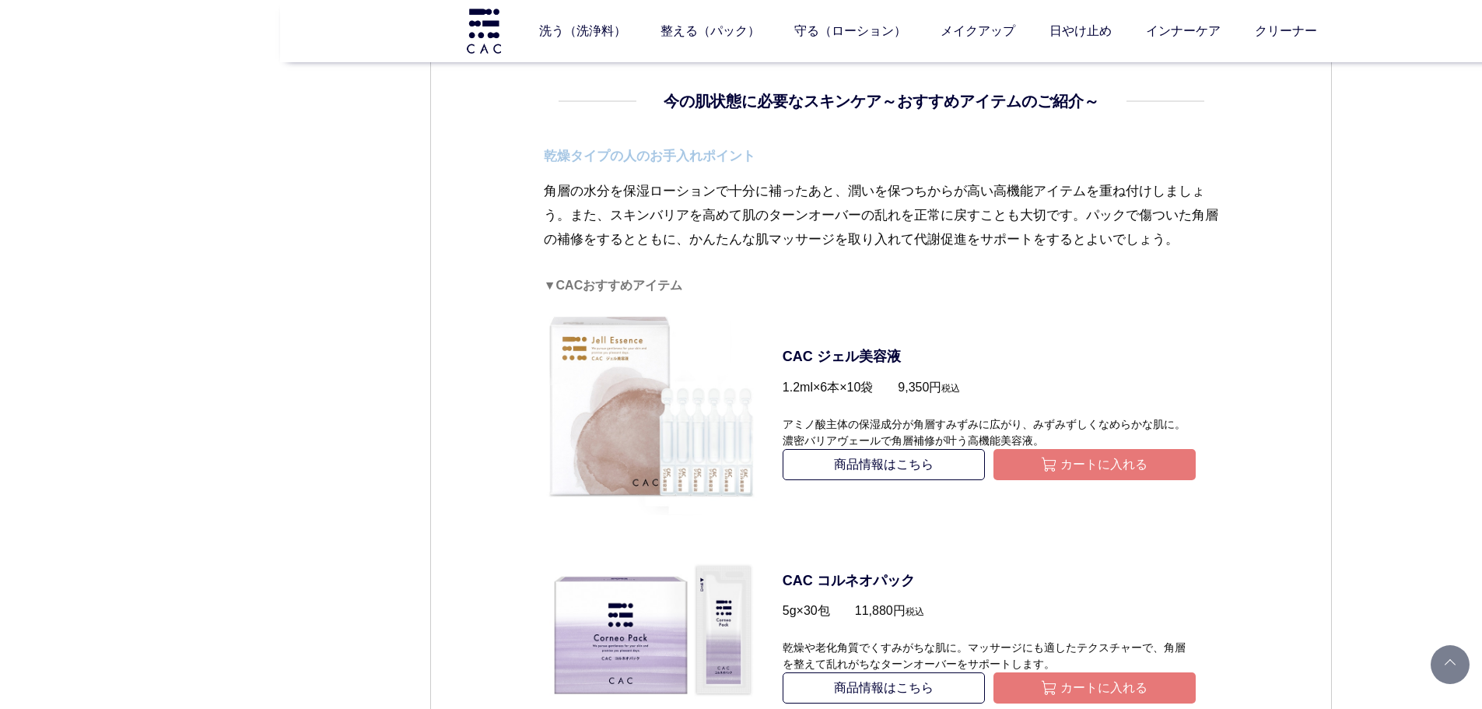
scroll to position [3810, 0]
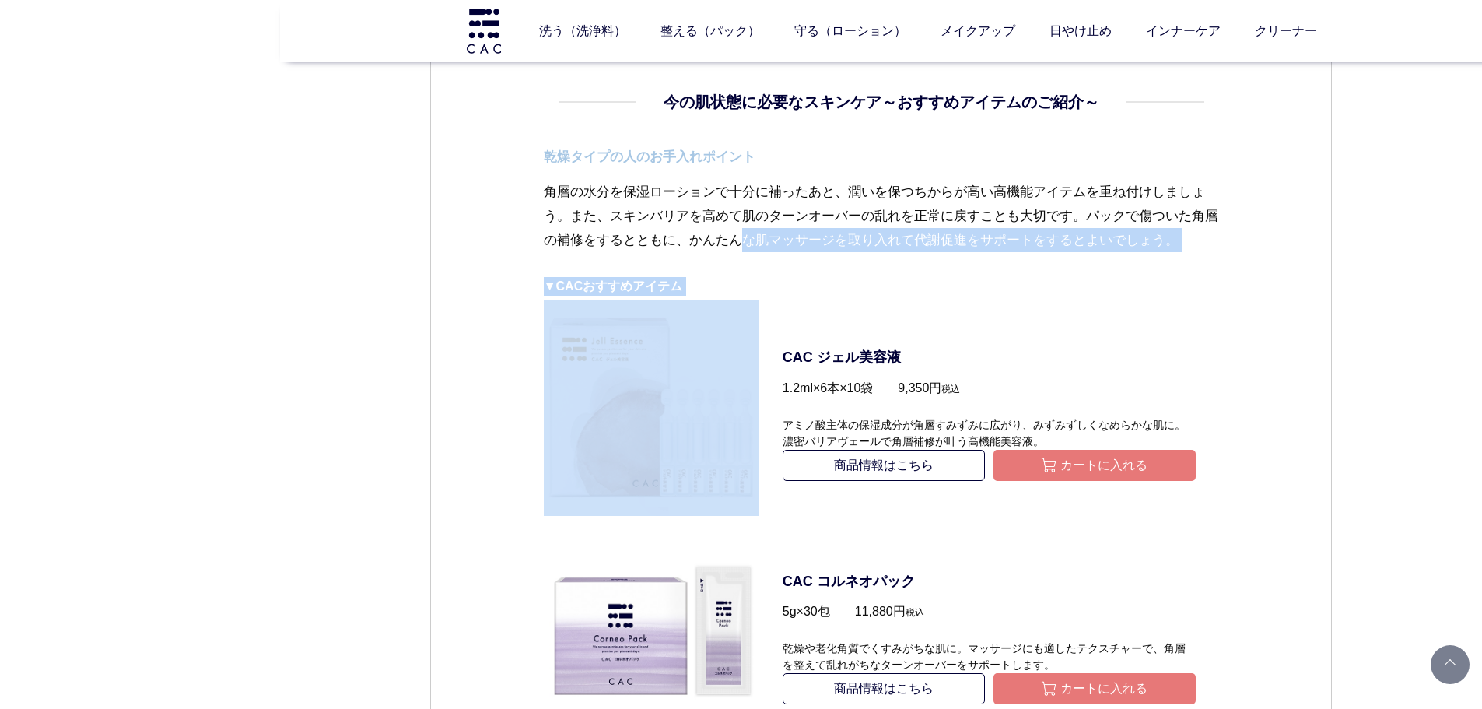
drag, startPoint x: 534, startPoint y: 272, endPoint x: 626, endPoint y: 363, distance: 130.4
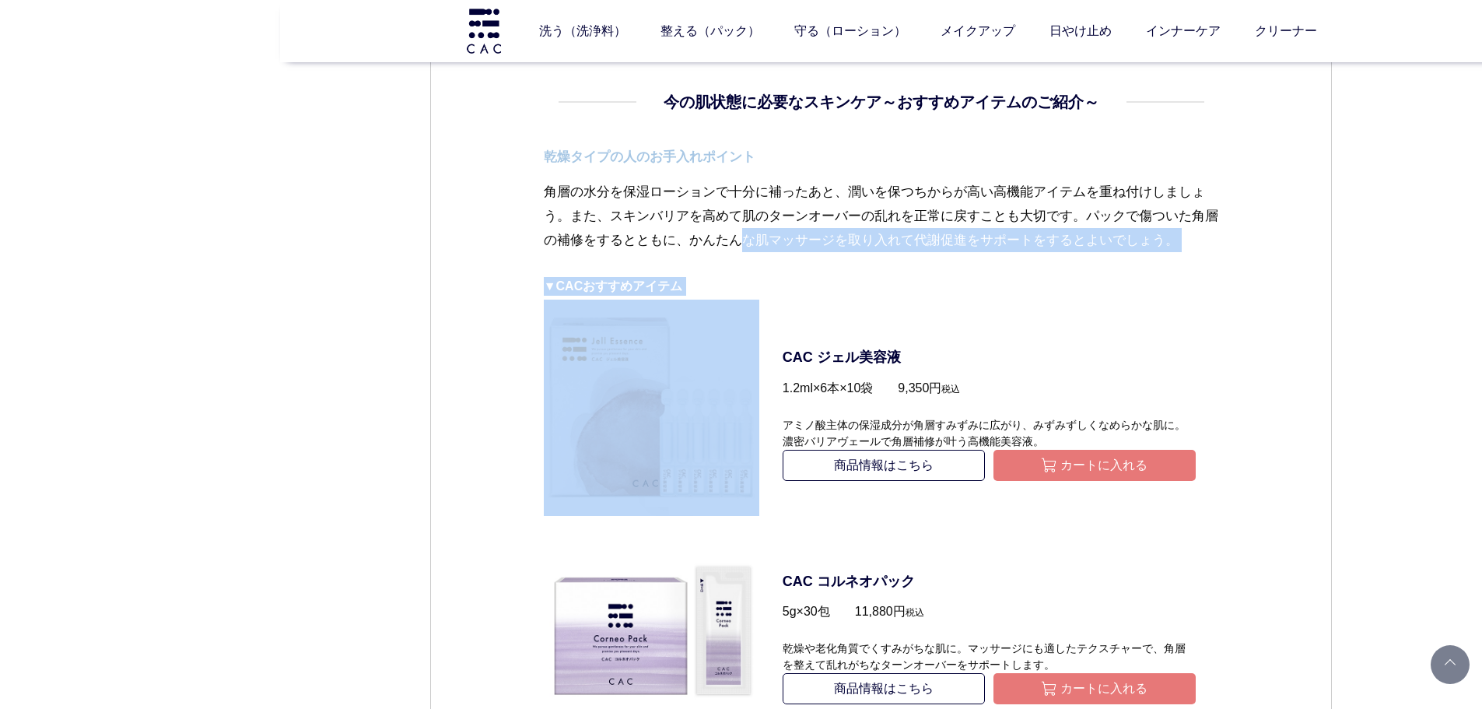
click at [858, 272] on p "角層の水分を保湿ローションで十分に補ったあと、潤いを保つちからが高い高機能アイテムを重ね付けしましょう。また、スキンバリアを高めて肌のターンオーバーの乱れを正…" at bounding box center [881, 228] width 675 height 97
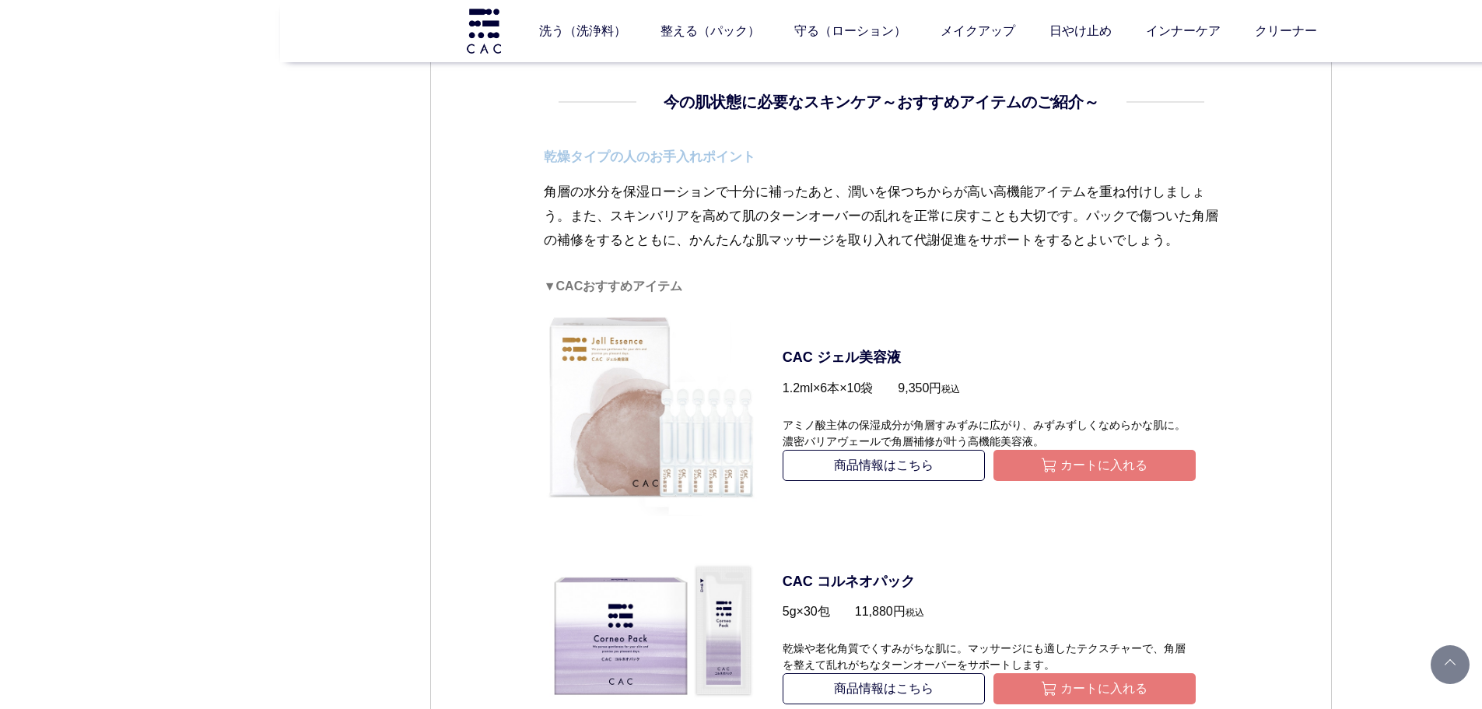
drag, startPoint x: 539, startPoint y: 172, endPoint x: 1225, endPoint y: 240, distance: 688.7
drag, startPoint x: 1208, startPoint y: 239, endPoint x: 541, endPoint y: 198, distance: 668.0
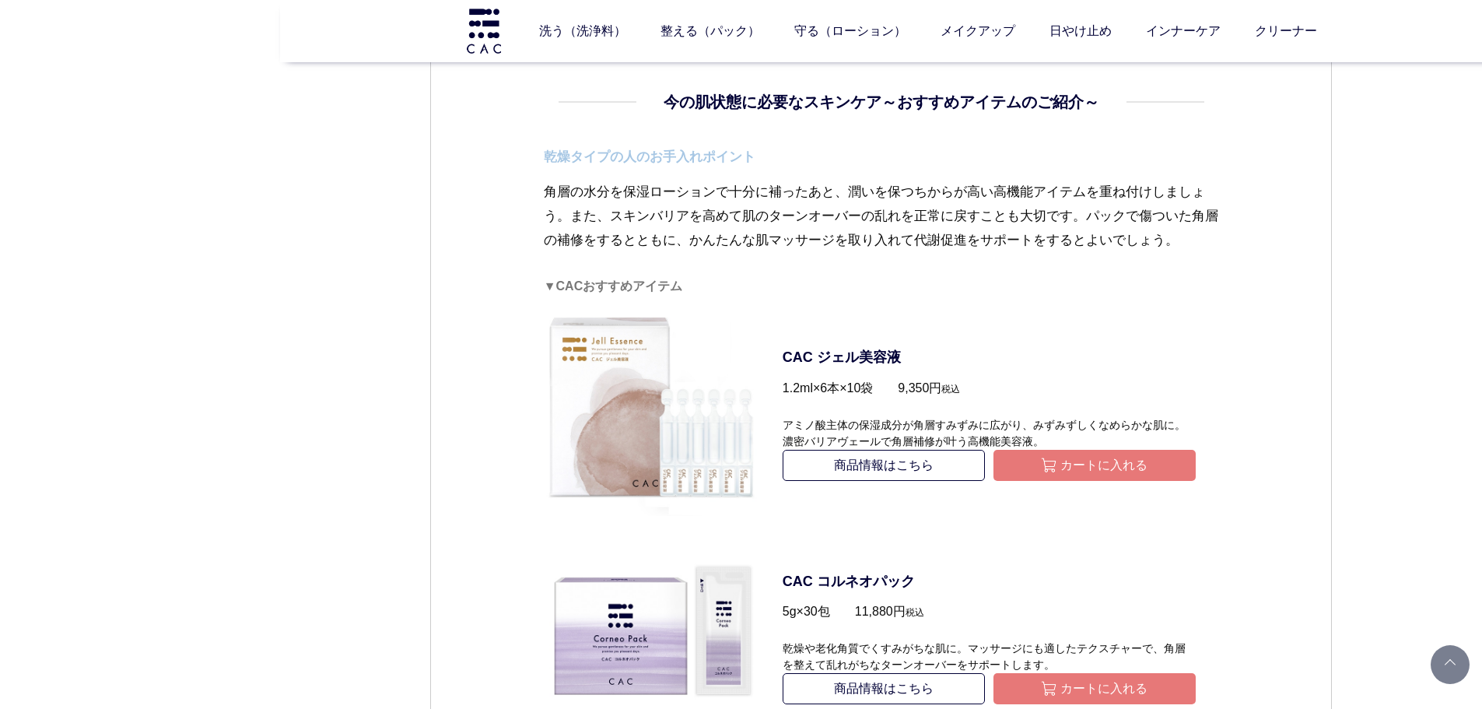
copy p "角層の水分を保湿ローションで十分に補ったあと、潤いを保つちからが高い高機能アイテムを重ね付けしましょう。また、スキンバリアを高めて肌のターンオーバーの乱れを正…"
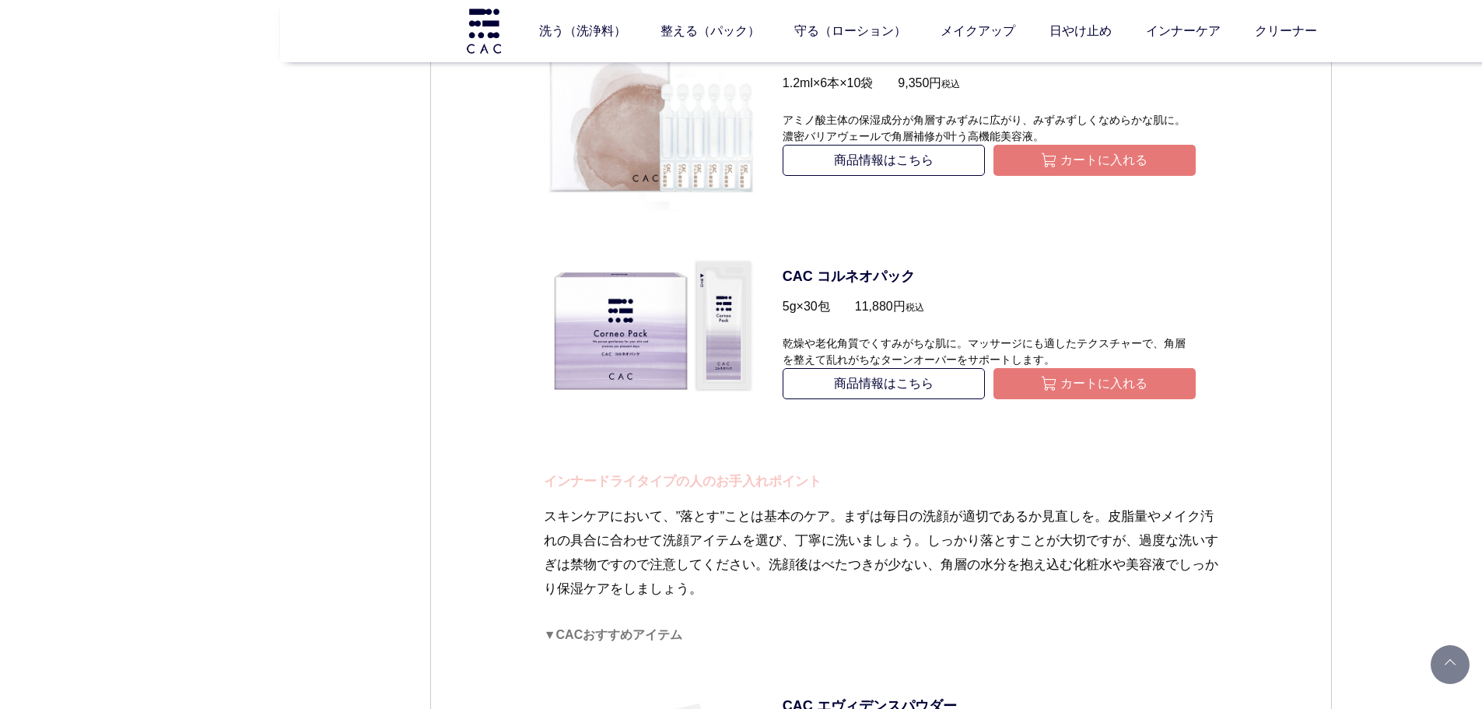
scroll to position [4276, 0]
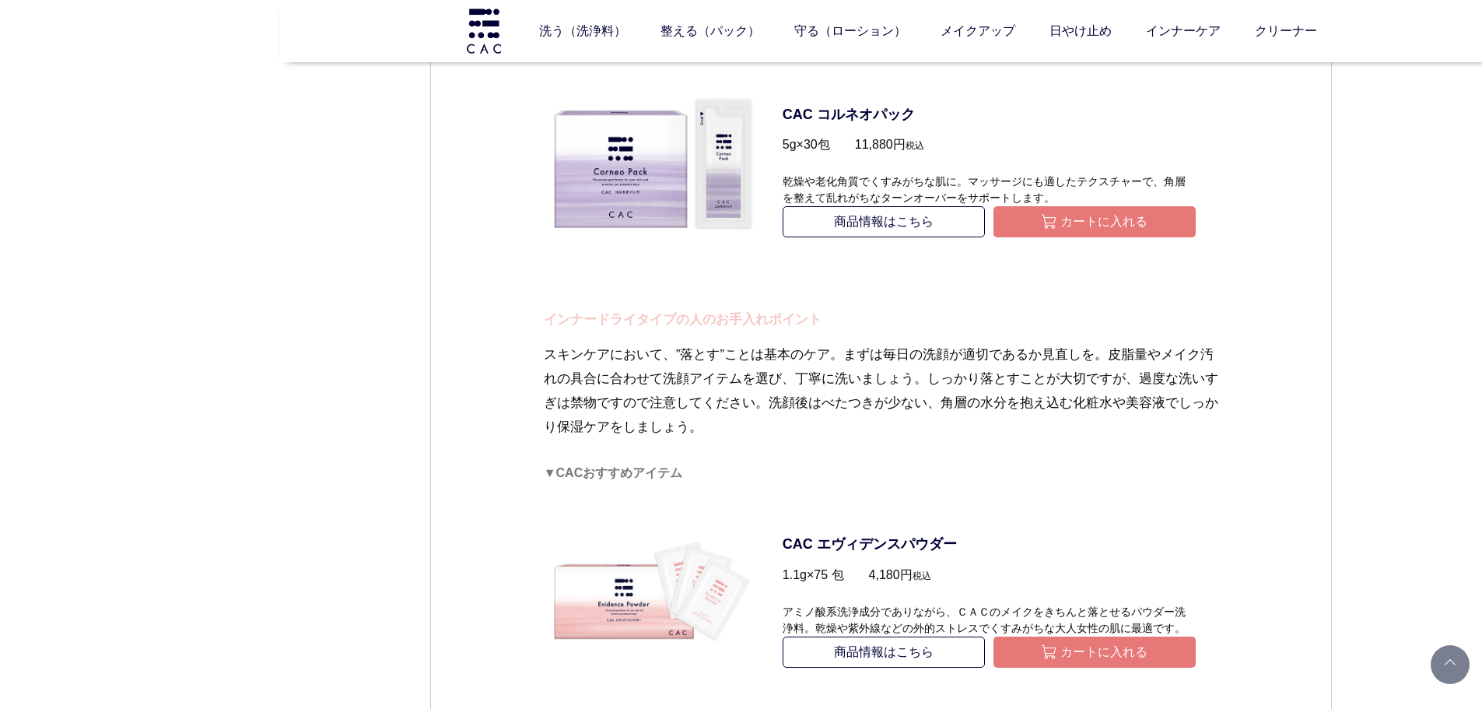
drag, startPoint x: 547, startPoint y: 319, endPoint x: 720, endPoint y: 418, distance: 199.6
click at [720, 418] on dd "今の肌状態に必要なスキンケア～おすすめアイテムのご紹介～ 乾燥タイプの人のお手入れポイント 角層の水分を保湿ローションで十分に補ったあと、潤いを保つちからが高…" at bounding box center [881, 611] width 675 height 1976
copy dd "インナードライタイプの人のお手入れポイント スキンケアにおいて、”落とす”ことは基本のケア。まずは毎日の洗顔が適切であるか見直しを。皮脂量やメイク汚れの具合に…"
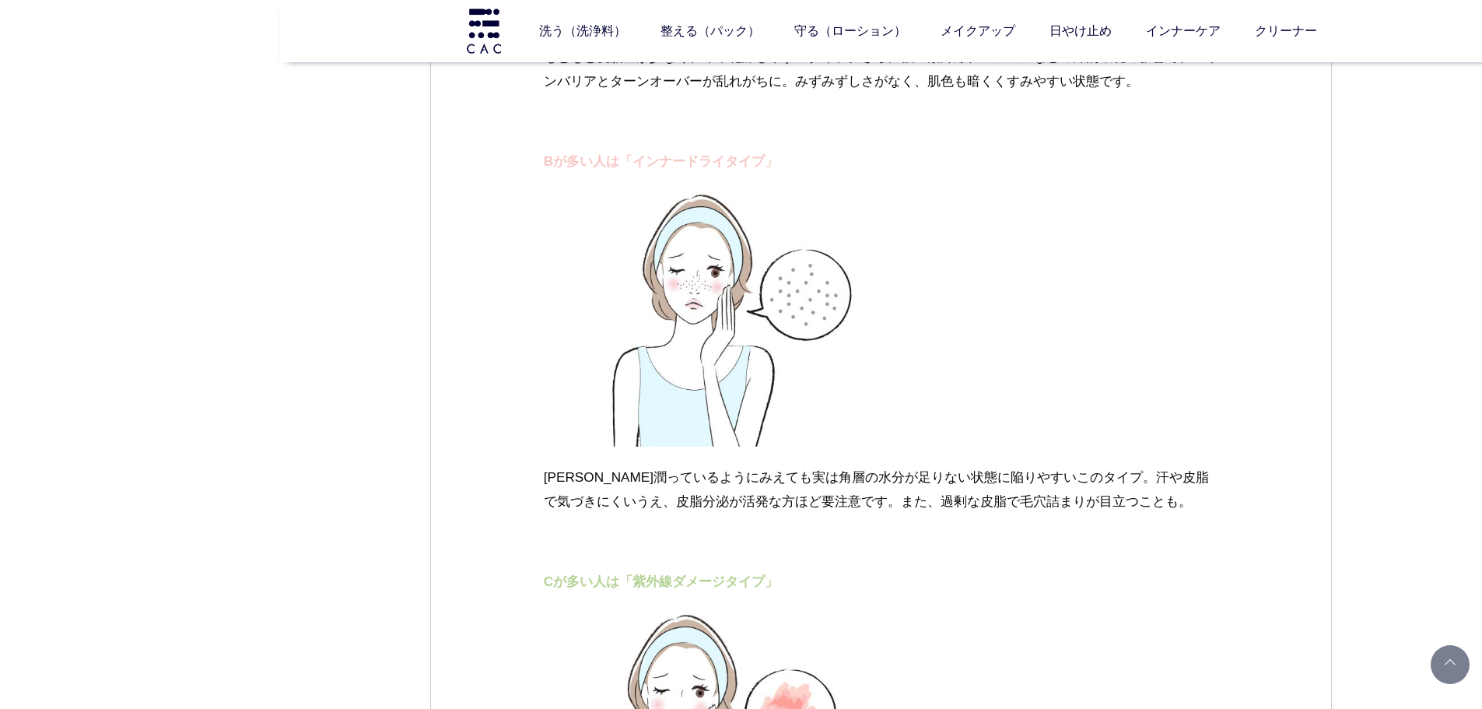
scroll to position [2876, 0]
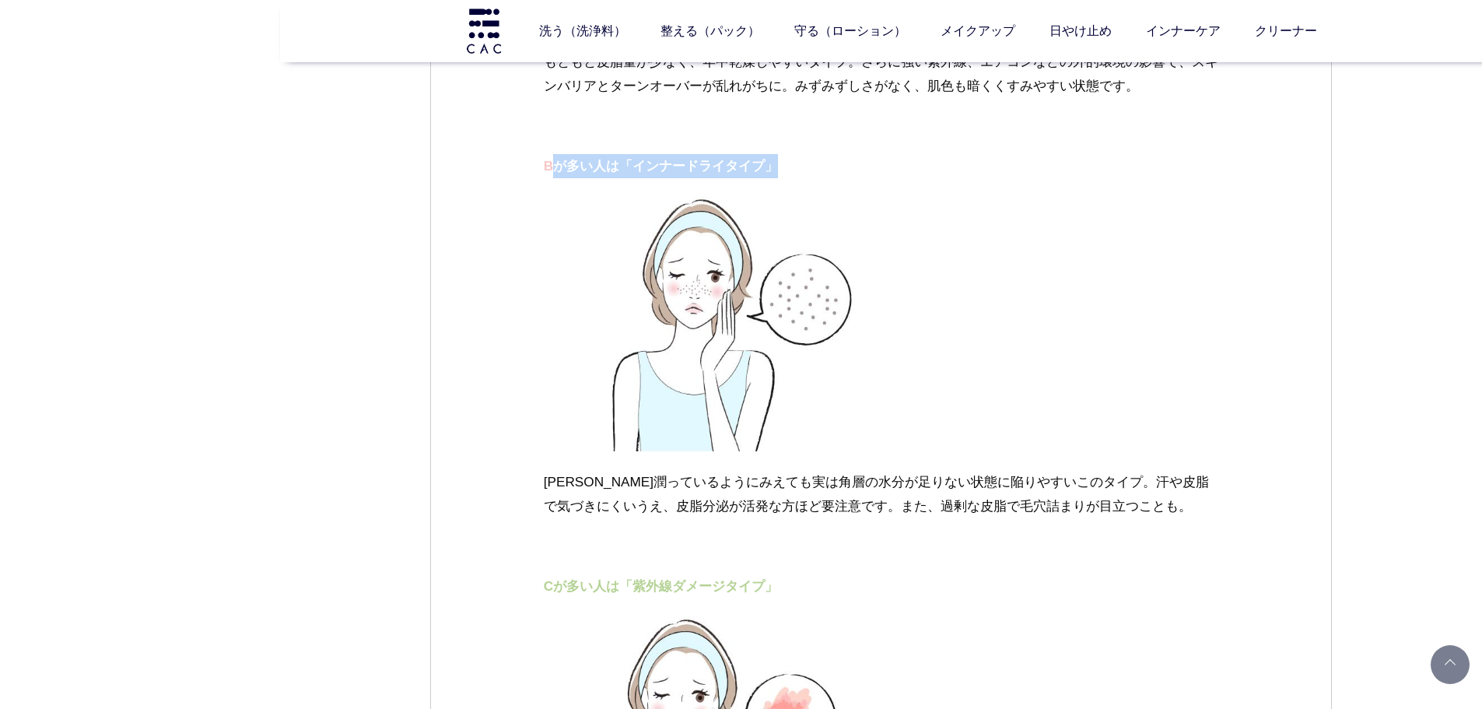
drag, startPoint x: 550, startPoint y: 161, endPoint x: 815, endPoint y: 161, distance: 264.5
click at [815, 161] on p "Bが多い人は「インナードライタイプ」" at bounding box center [881, 166] width 675 height 24
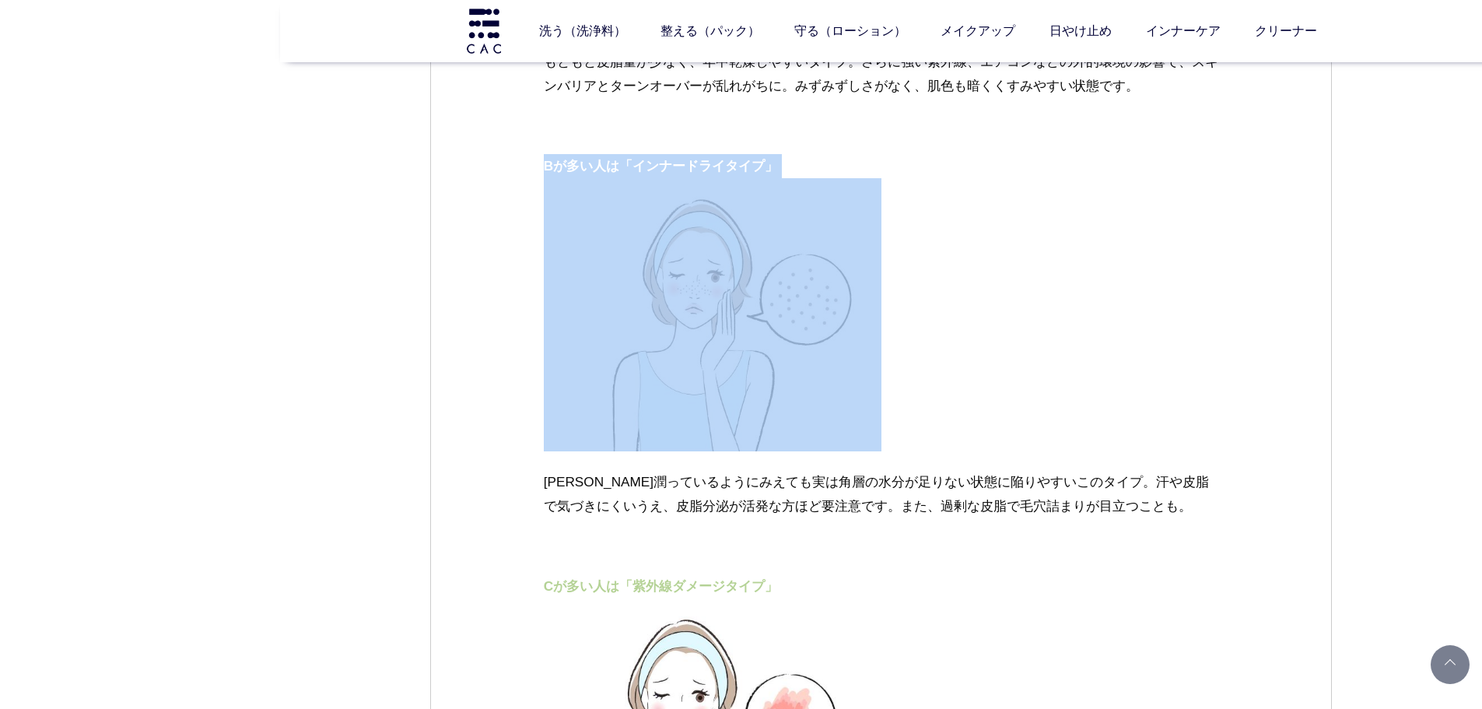
drag, startPoint x: 815, startPoint y: 161, endPoint x: 497, endPoint y: 164, distance: 317.4
click at [497, 164] on div "スキンケア 2023.09.25 vol.03 夏の終わりに肌チェック！ 秋への肌支度を CONTENTS 夏のダメージを受けた肌はどんな状態？ あなたの今の…" at bounding box center [881, 277] width 902 height 5966
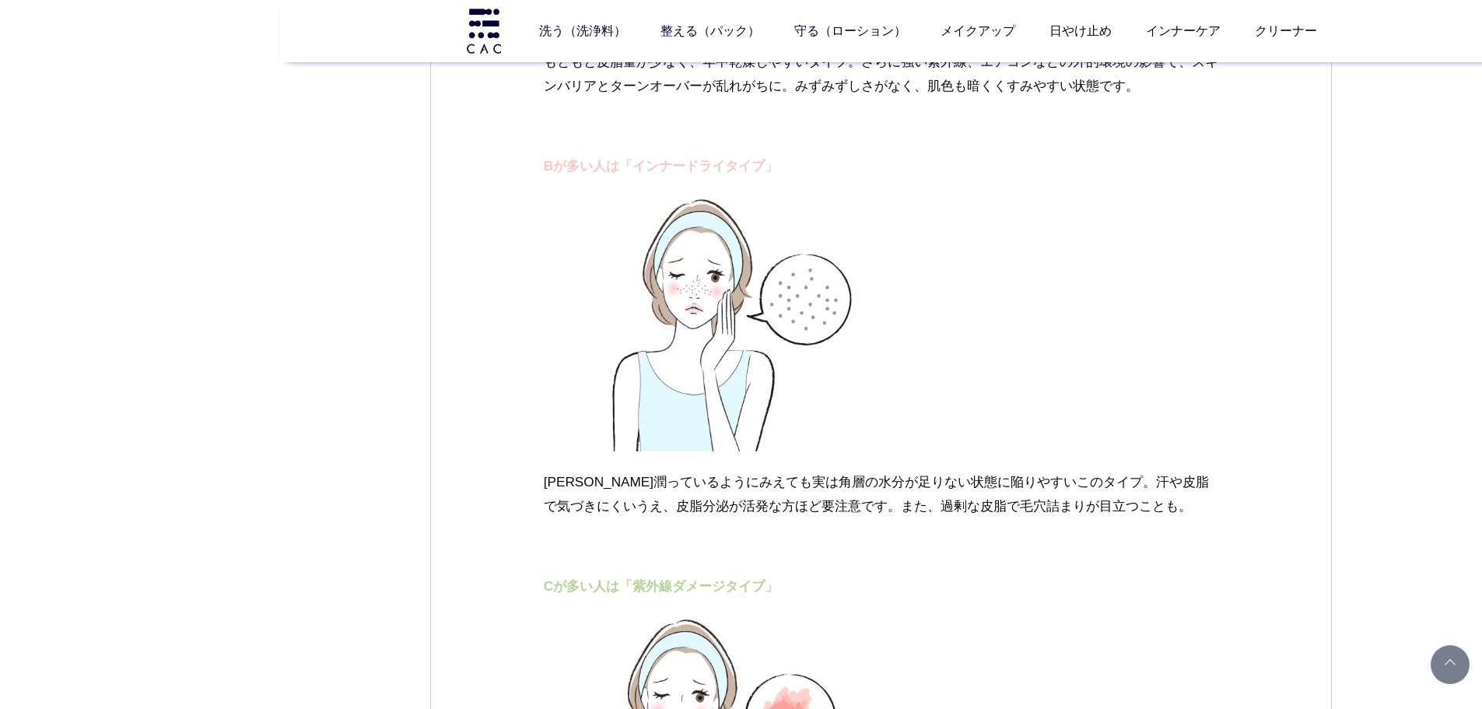
drag, startPoint x: 878, startPoint y: 529, endPoint x: 773, endPoint y: 499, distance: 109.1
click at [878, 529] on p "一見潤っているようにみえても実は角層の水分が足りない状態に陥りやすいこのタイプ。汗や皮脂で気づきにくいうえ、皮脂分泌が活発な方ほど要注意です。また、過剰な皮脂…" at bounding box center [881, 506] width 675 height 73
drag, startPoint x: 545, startPoint y: 475, endPoint x: 1176, endPoint y: 510, distance: 631.9
click at [1176, 510] on p "一見潤っているようにみえても実は角層の水分が足りない状態に陥りやすいこのタイプ。汗や皮脂で気づきにくいうえ、皮脂分泌が活発な方ほど要注意です。また、過剰な皮脂…" at bounding box center [881, 506] width 675 height 73
copy p "一見潤っているようにみえても実は角層の水分が足りない状態に陥りやすいこのタイプ。汗や皮脂で気づきにくいうえ、皮脂分泌が活発な方ほど要注意です。また、過剰な皮脂…"
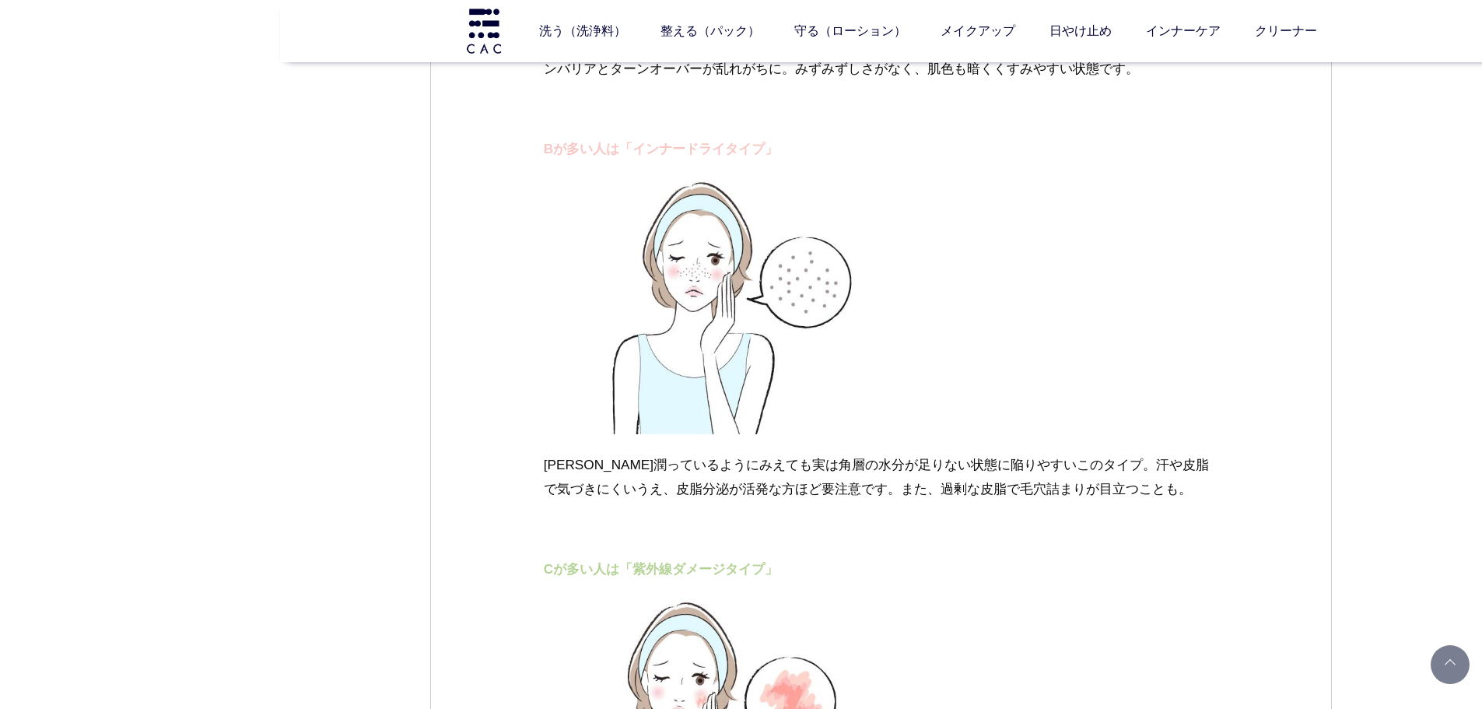
scroll to position [3265, 0]
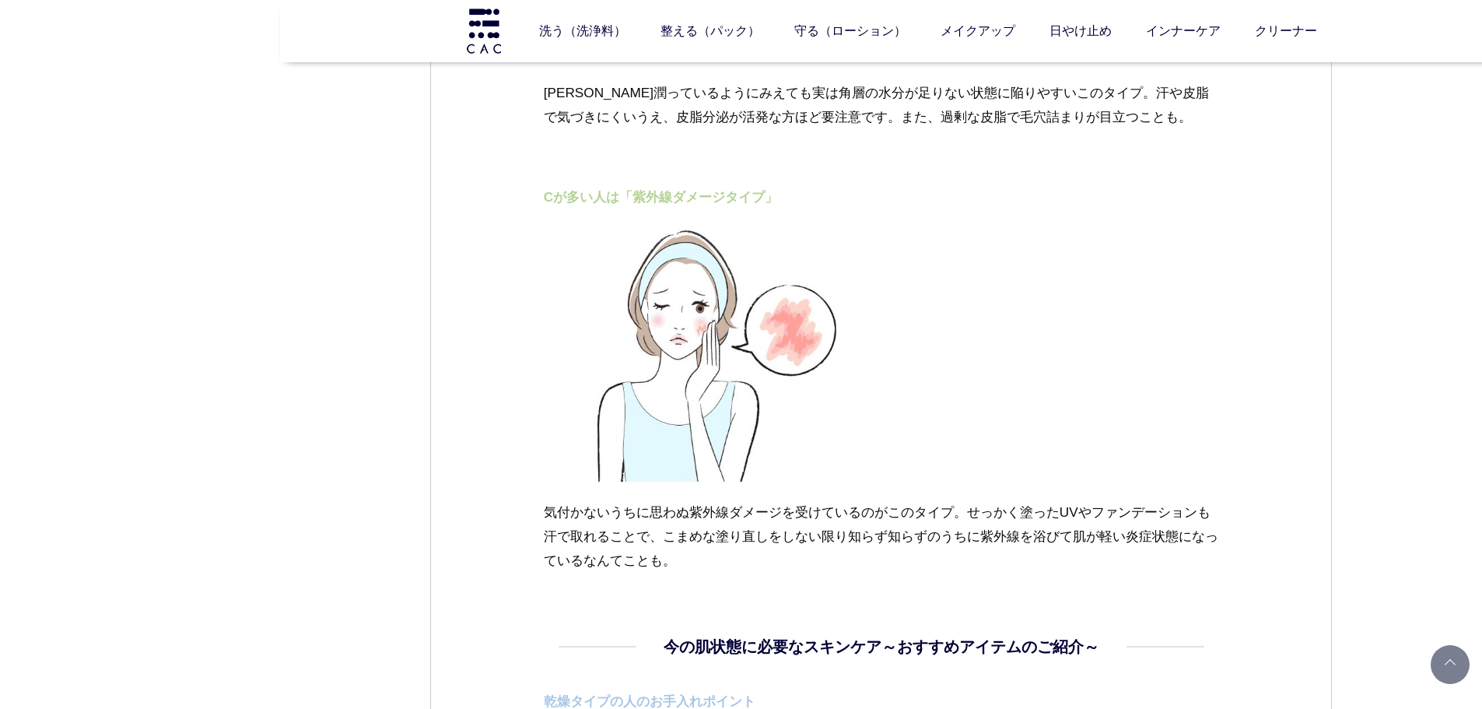
drag, startPoint x: 541, startPoint y: 512, endPoint x: 703, endPoint y: 564, distance: 170.0
copy p "気付かないうちに思わぬ紫外線ダメージを受けているのがこのタイプ。せっかく塗ったUVやファンデーションも汗で取れることで、こまめな塗り直しをしない限り知らず知ら…"
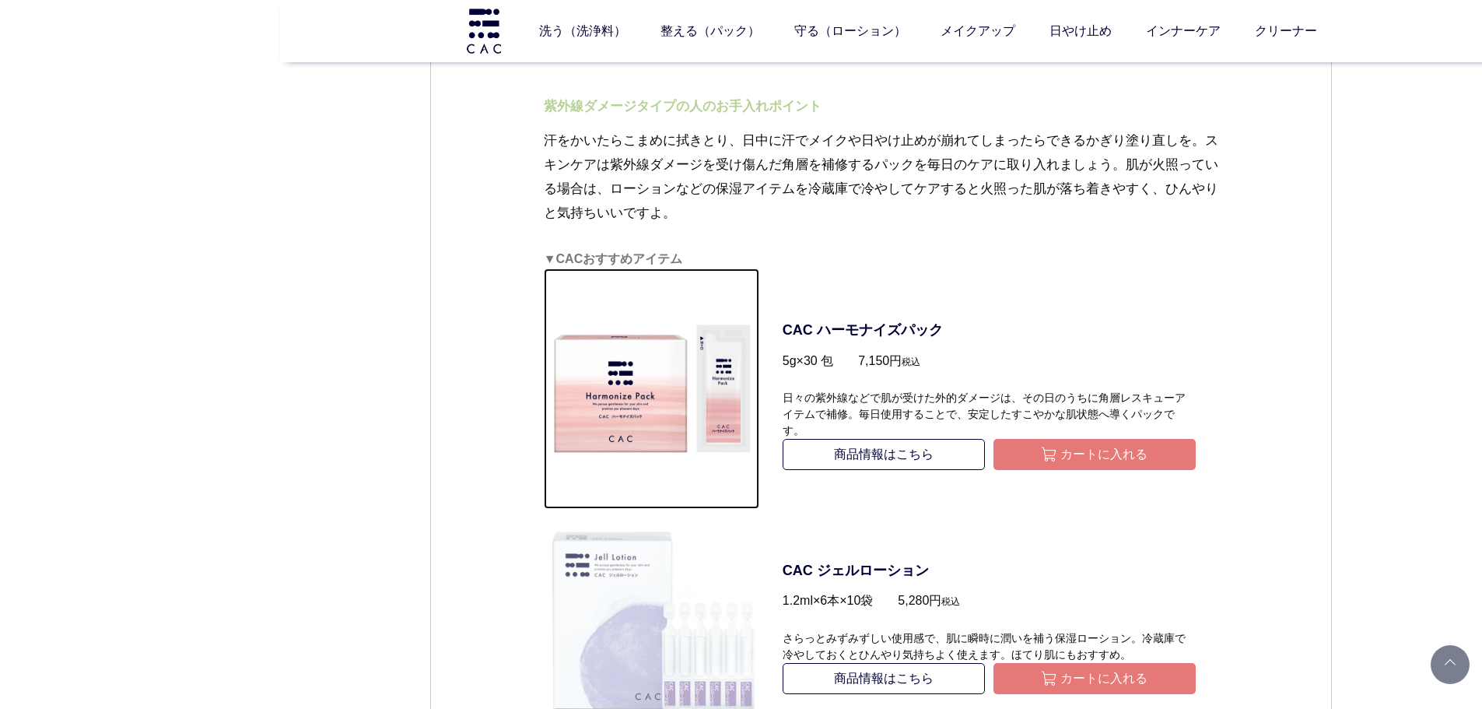
scroll to position [5054, 0]
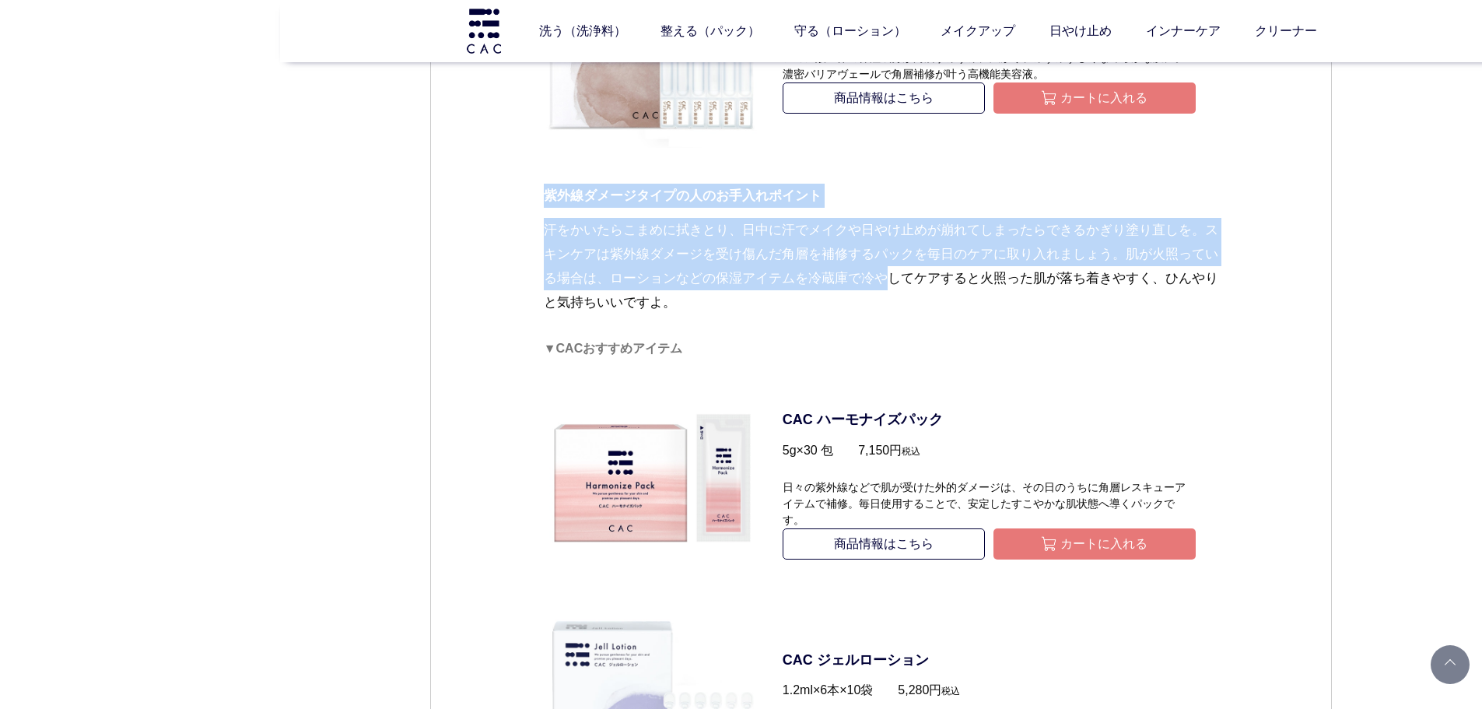
drag, startPoint x: 540, startPoint y: 217, endPoint x: 701, endPoint y: 283, distance: 174.1
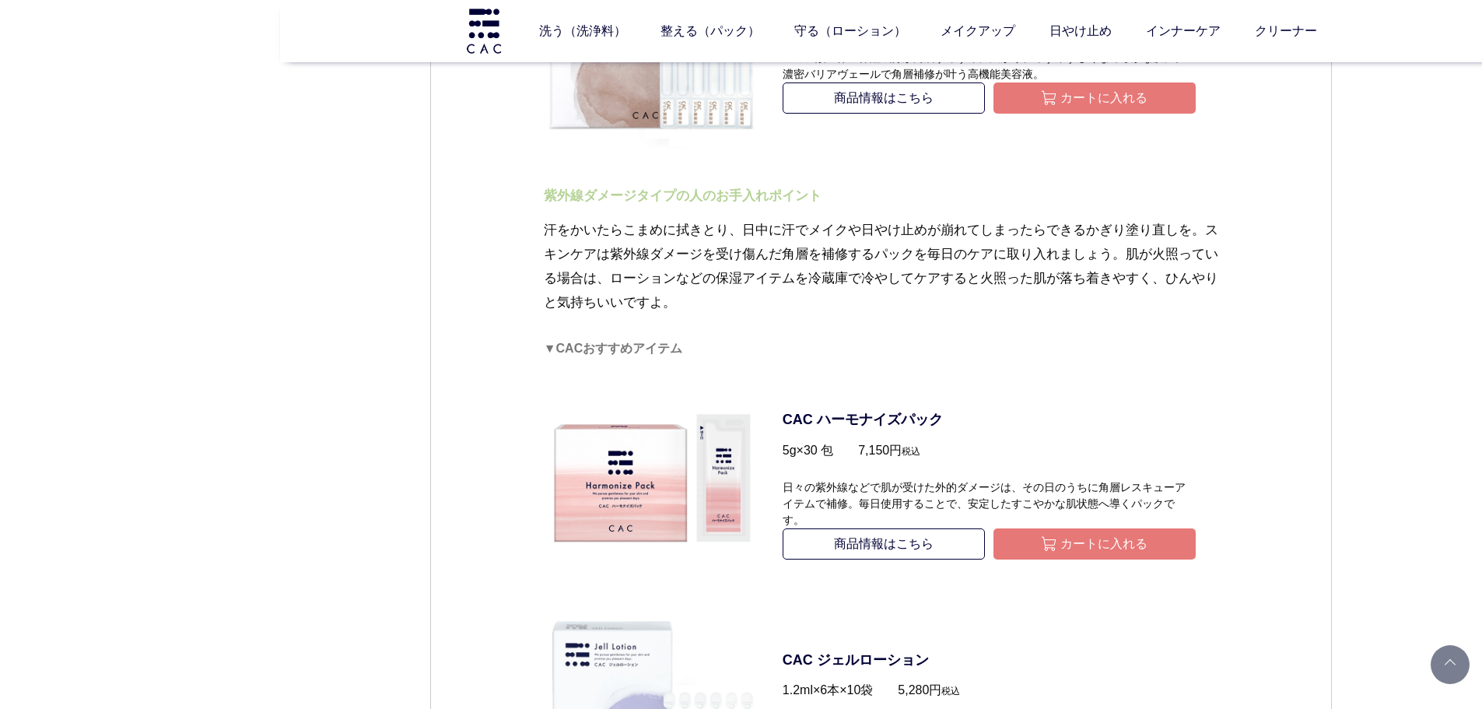
click at [722, 294] on p "汗をかいたらこまめに拭きとり、日中に汗でメイクや日やけ止めが崩れてしまったらできるかぎり塗り直しを。スキンケアは紫外線ダメージを受け傷んだ角層を補修するパック…" at bounding box center [881, 278] width 675 height 121
drag, startPoint x: 726, startPoint y: 298, endPoint x: 531, endPoint y: 219, distance: 210.5
copy p "汗をかいたらこまめに拭きとり、日中に汗でメイクや日やけ止めが崩れてしまったらできるかぎり塗り直しを。スキンケアは紫外線ダメージを受け傷んだ角層を補修するパック…"
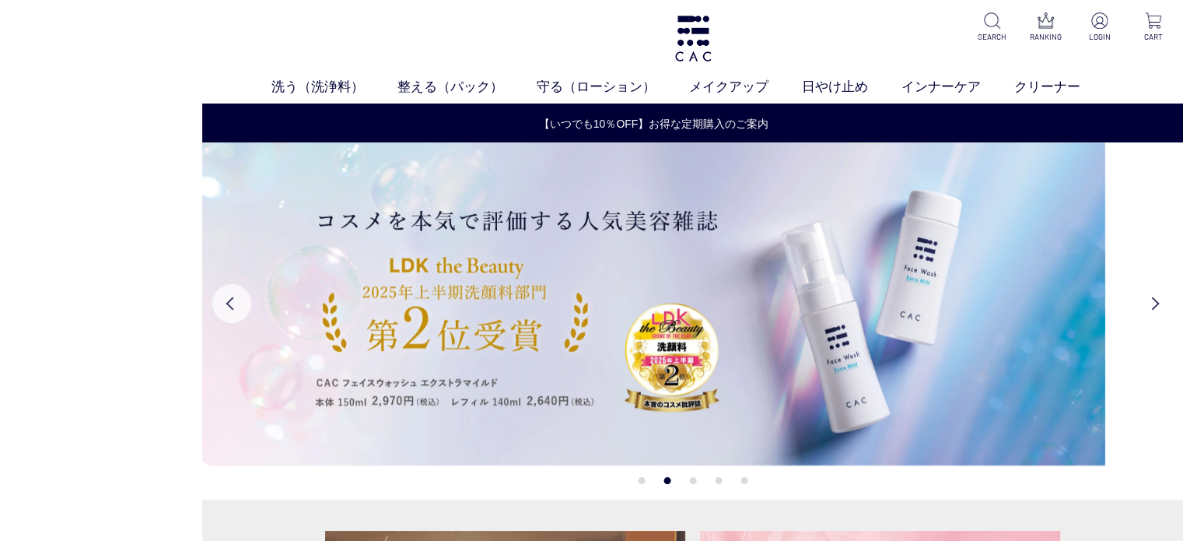
drag, startPoint x: 268, startPoint y: 108, endPoint x: 190, endPoint y: 117, distance: 78.4
click at [0, 0] on headings-map at bounding box center [0, 0] width 0 height 0
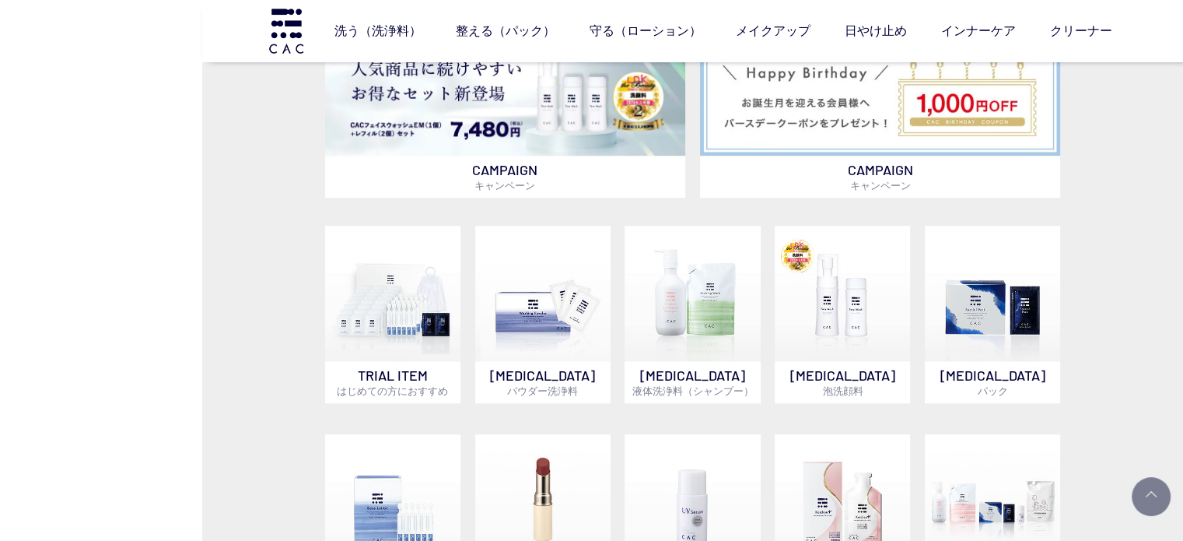
scroll to position [778, 0]
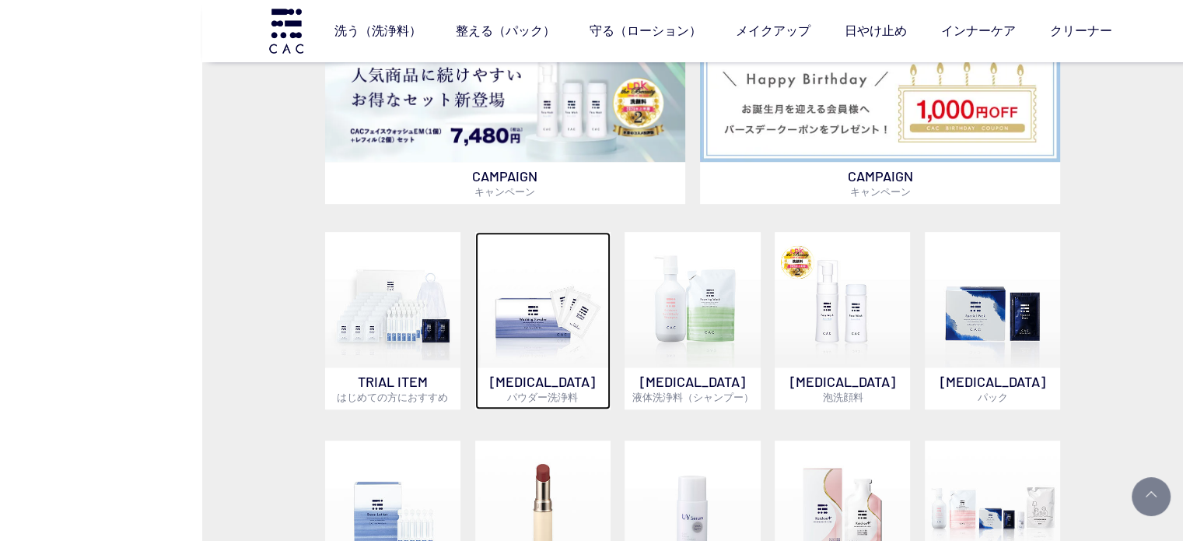
click at [555, 335] on img at bounding box center [542, 299] width 135 height 135
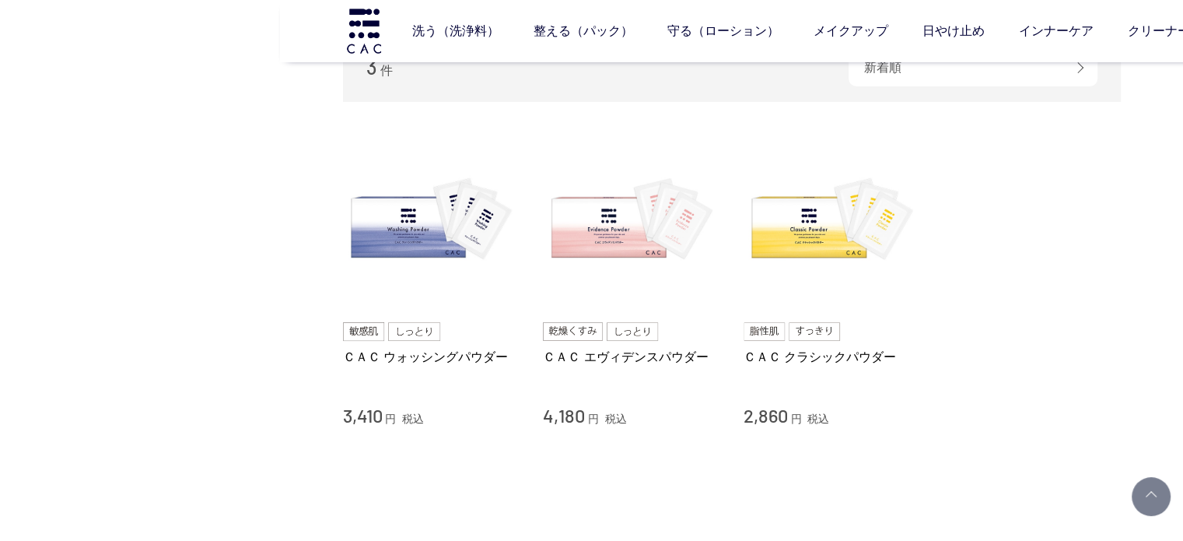
scroll to position [233, 0]
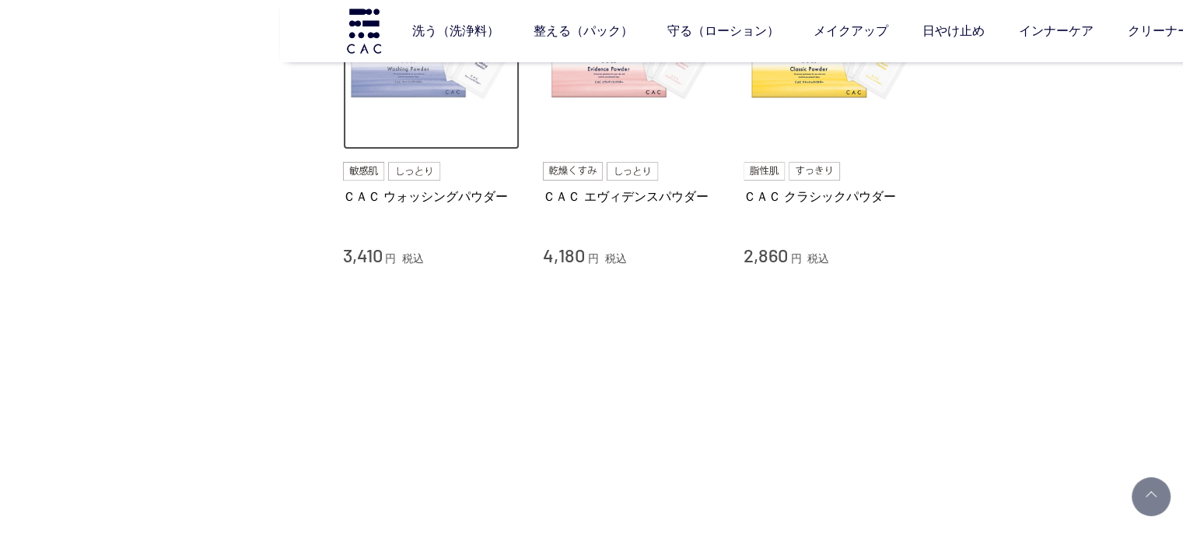
click at [427, 142] on img at bounding box center [431, 61] width 177 height 177
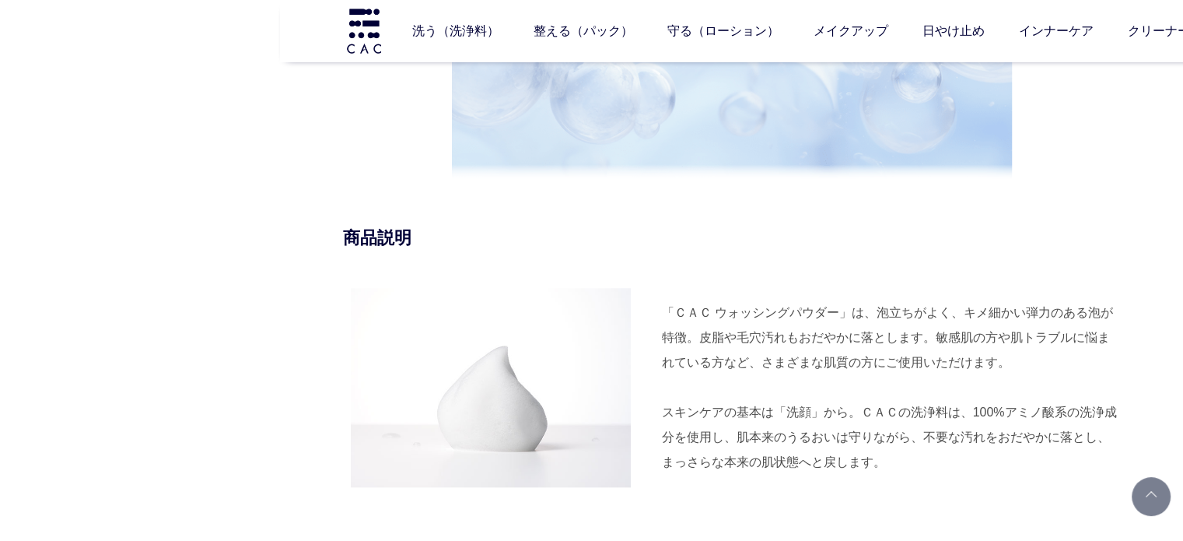
scroll to position [1011, 0]
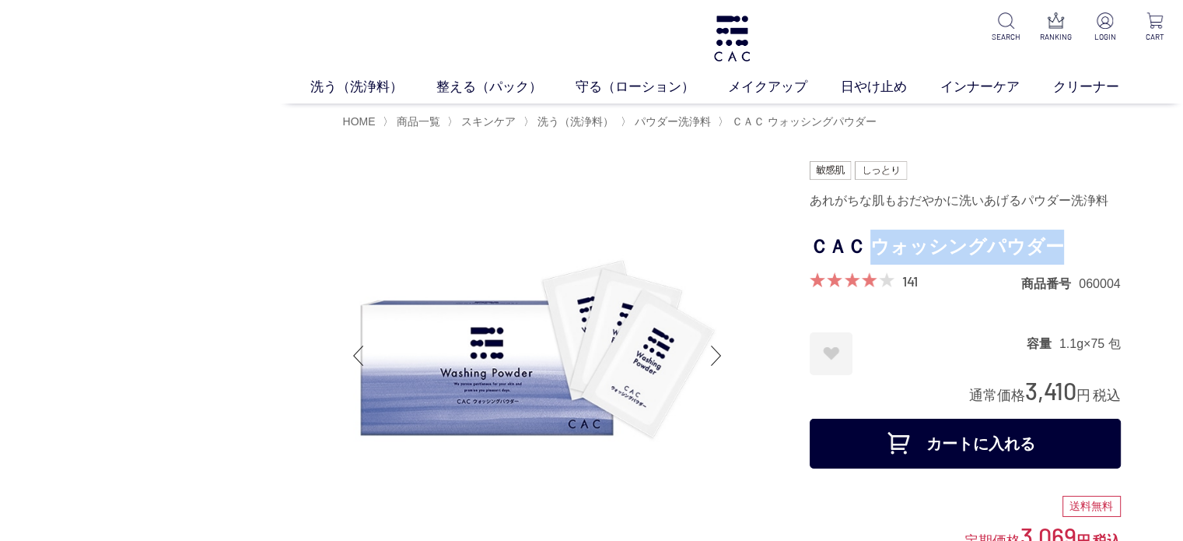
drag, startPoint x: 878, startPoint y: 248, endPoint x: 1060, endPoint y: 242, distance: 182.1
click at [1060, 242] on h1 "ＣＡＣ ウォッシングパウダー" at bounding box center [965, 246] width 311 height 35
copy h1 "ウォッシングパウダー"
click at [904, 89] on link "日やけ止め" at bounding box center [891, 87] width 100 height 20
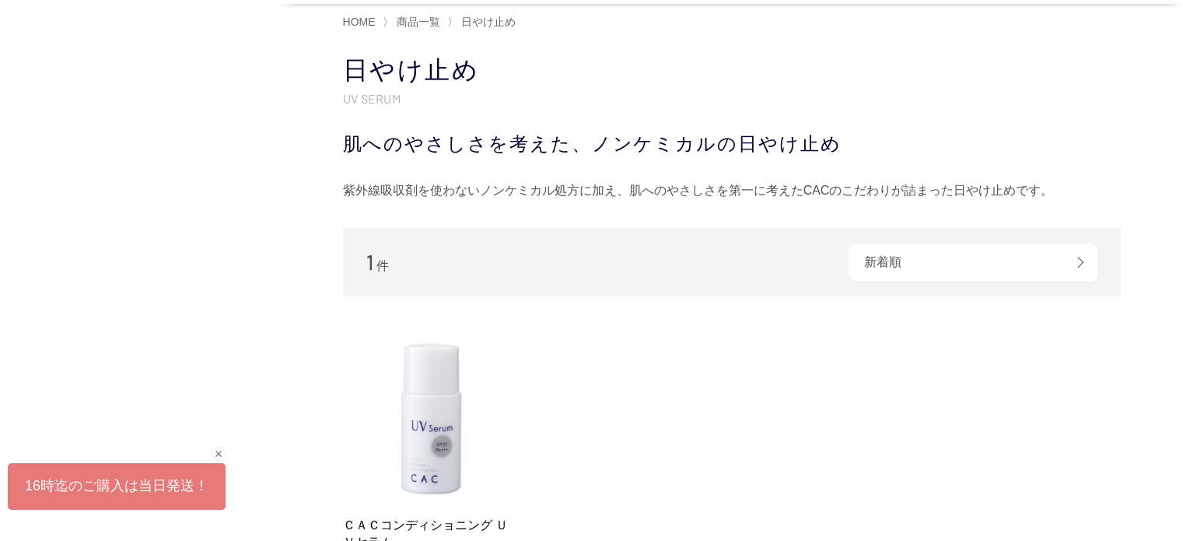
scroll to position [389, 0]
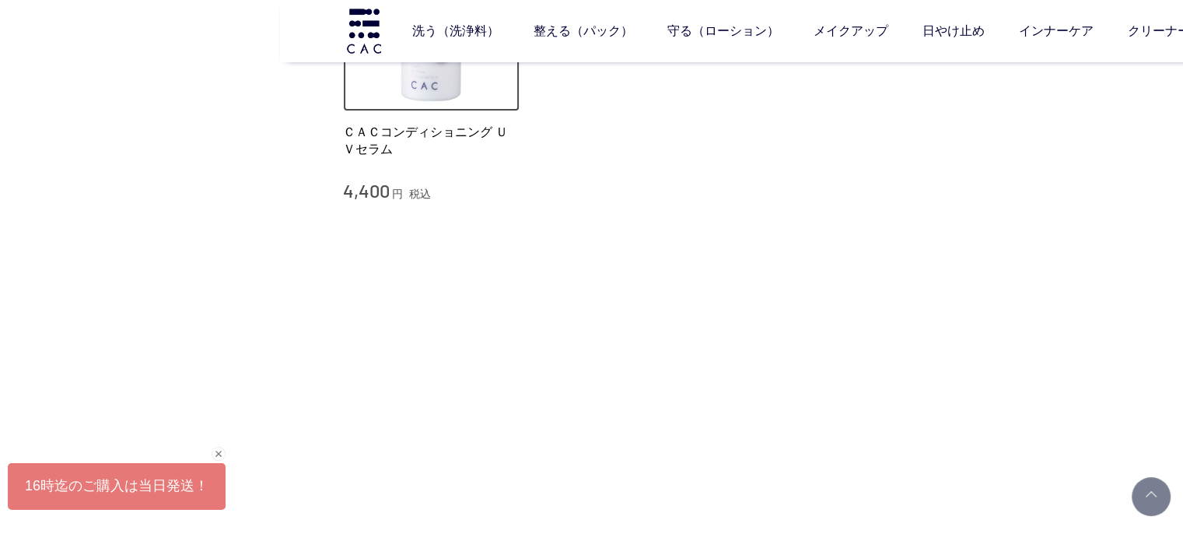
click at [447, 99] on img at bounding box center [431, 23] width 177 height 177
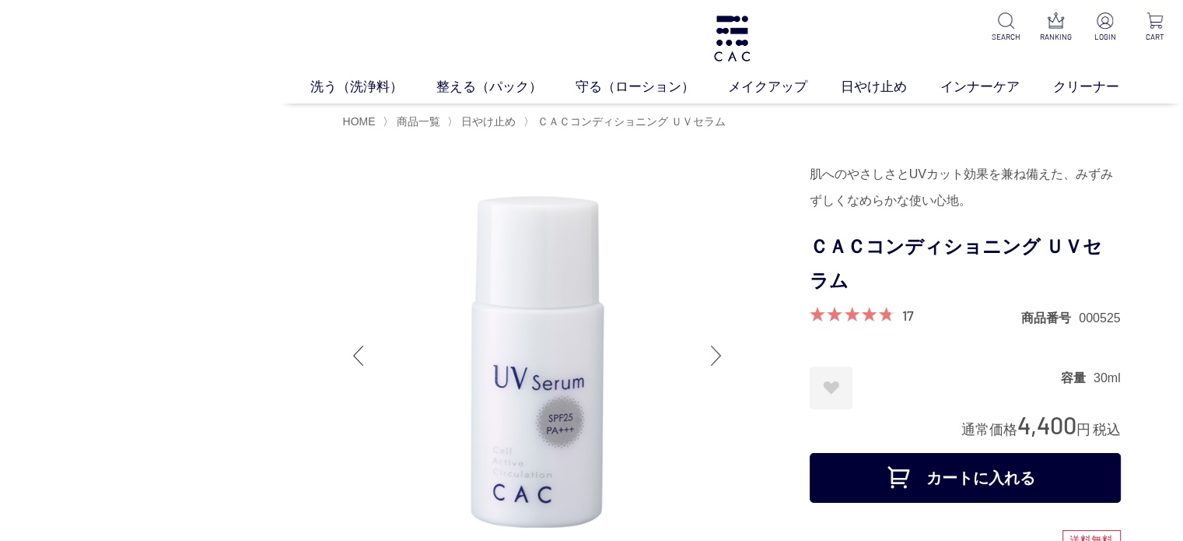
click at [722, 357] on div at bounding box center [716, 355] width 31 height 62
click at [927, 80] on link "日やけ止め" at bounding box center [891, 87] width 100 height 20
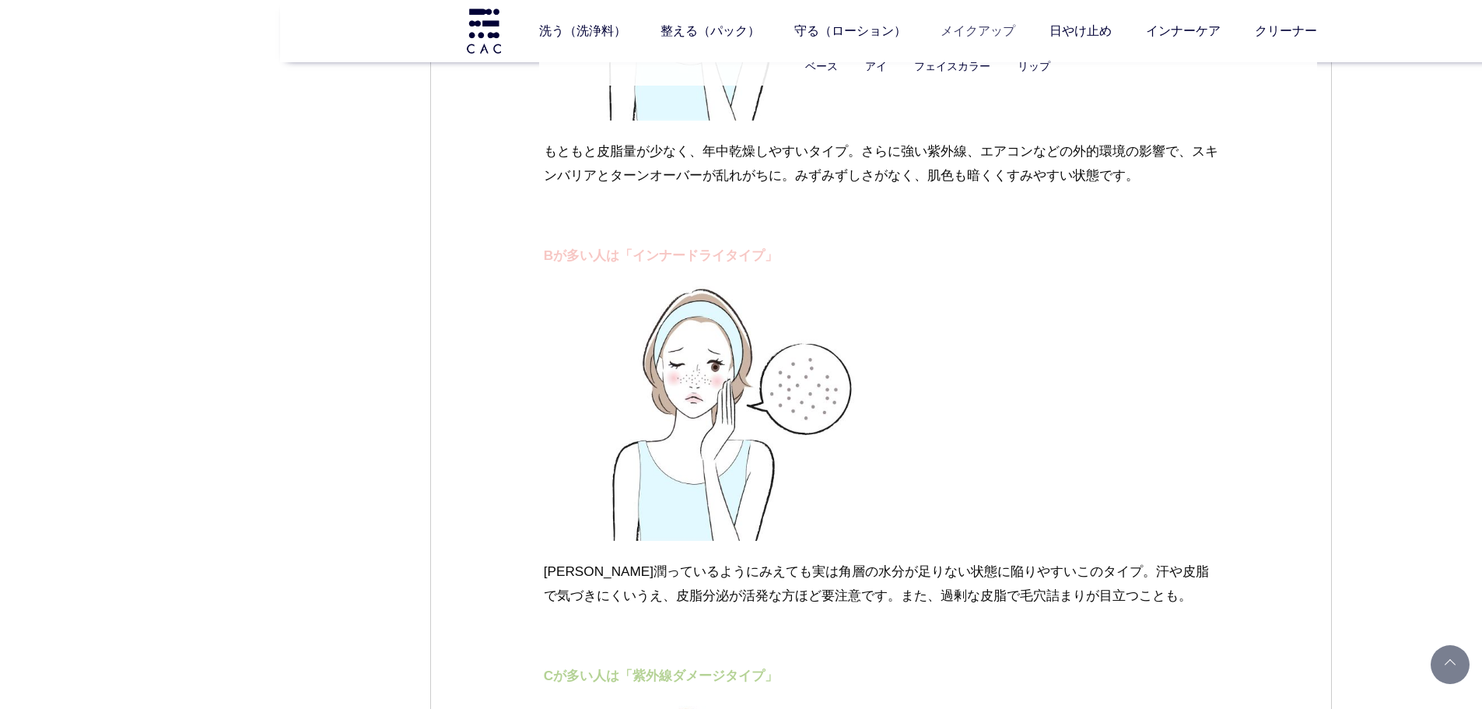
scroll to position [2643, 0]
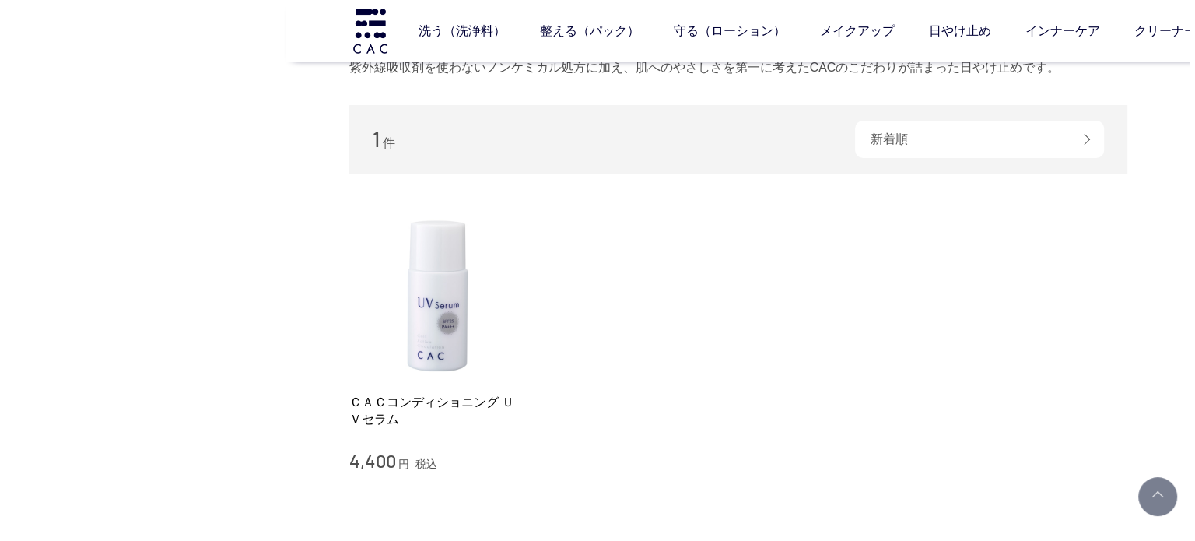
scroll to position [78, 0]
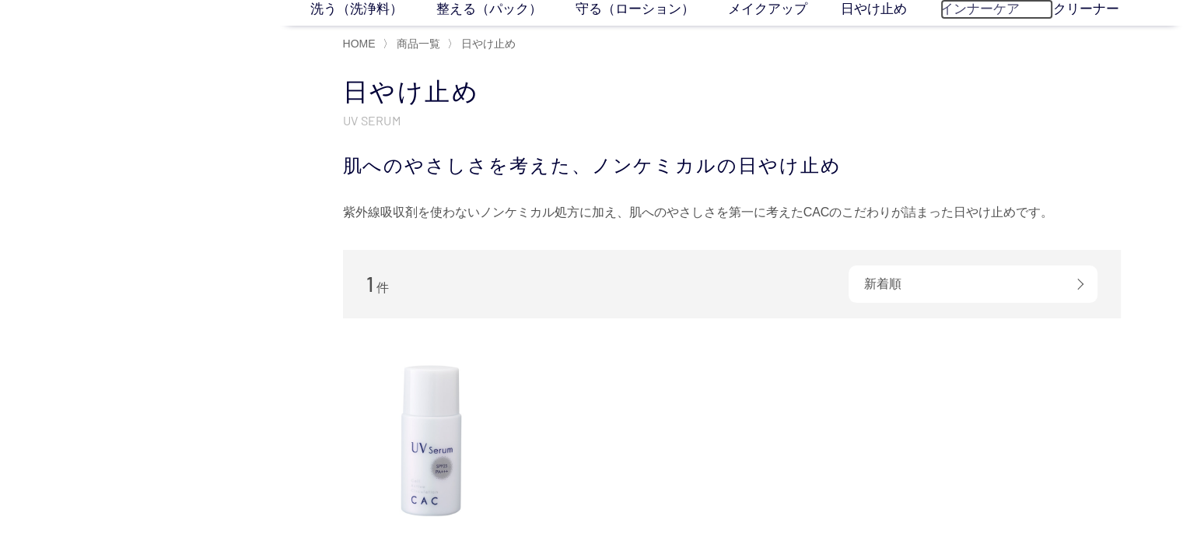
click at [955, 15] on link "インナーケア" at bounding box center [997, 9] width 113 height 20
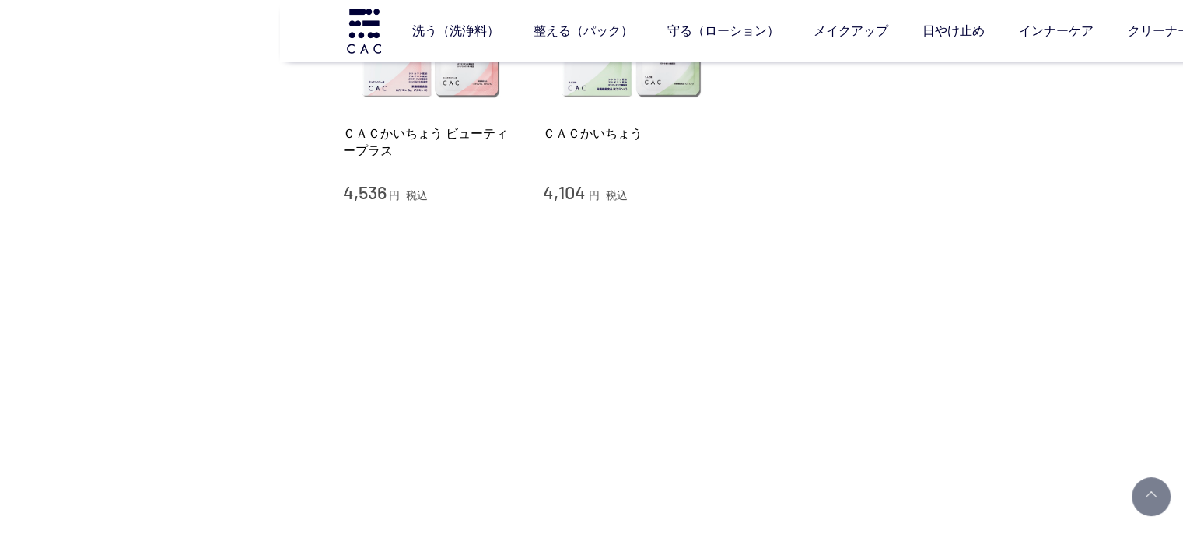
scroll to position [389, 0]
click at [489, 77] on ul "ベース アイ フェイスカラー リップ" at bounding box center [801, 66] width 778 height 38
click at [482, 90] on img at bounding box center [431, 23] width 177 height 177
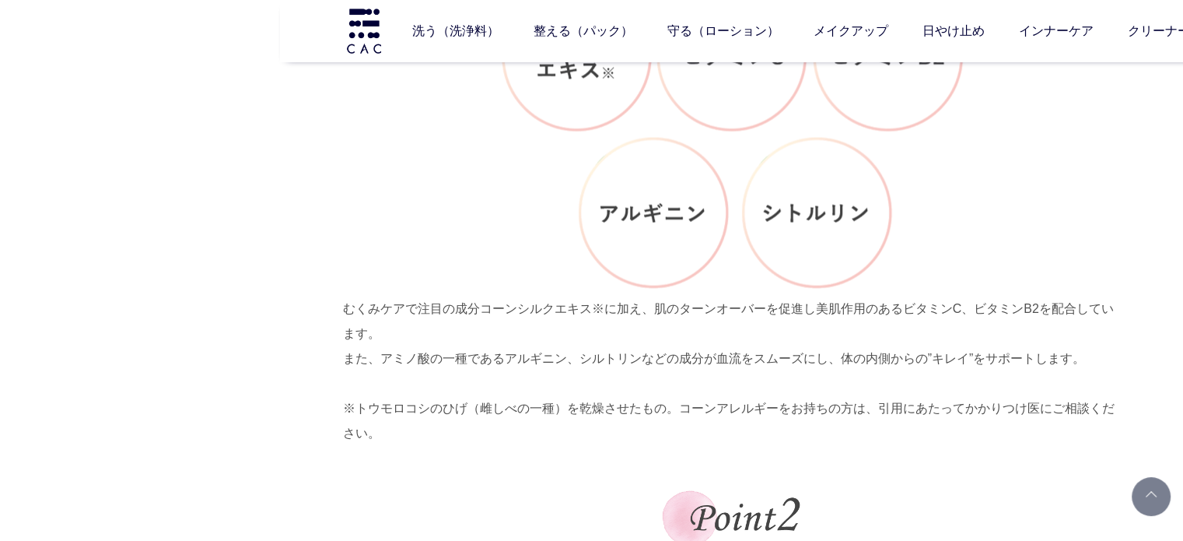
scroll to position [2878, 0]
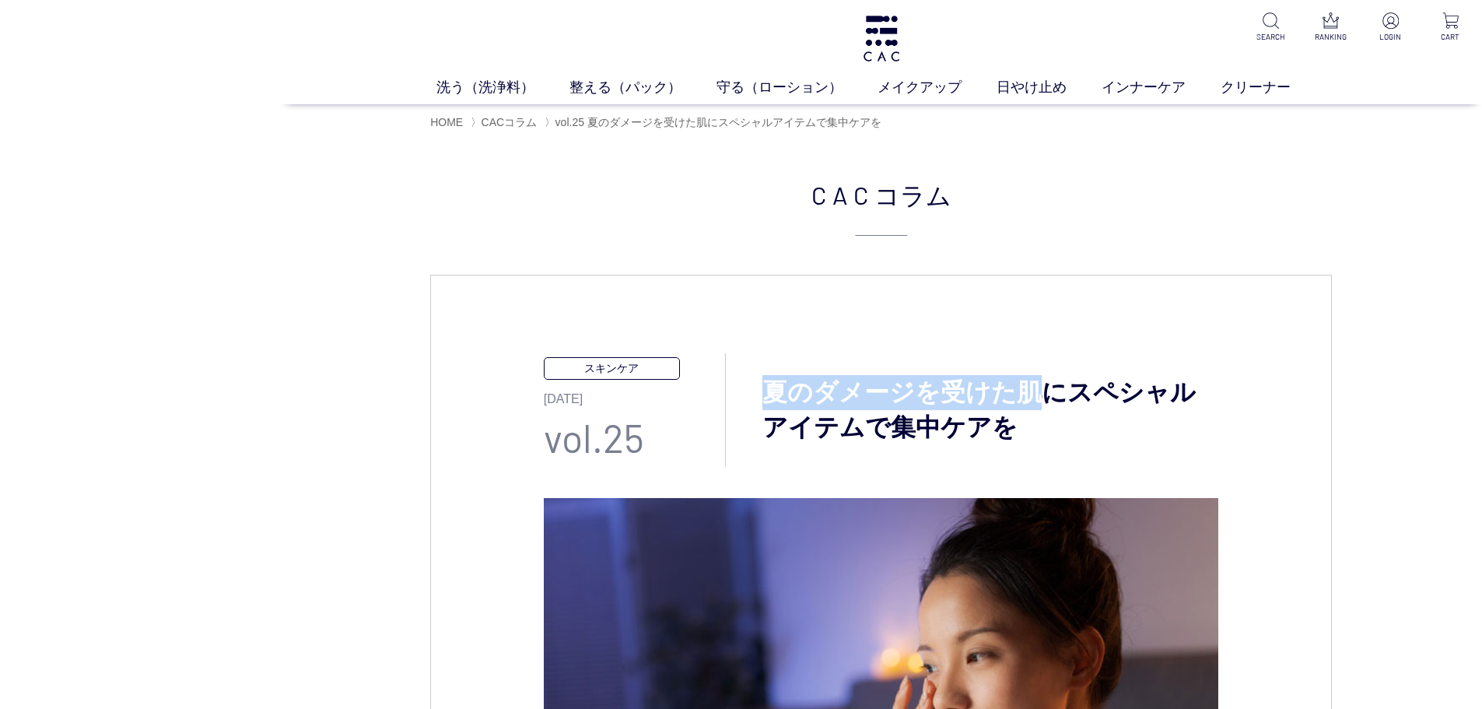
drag, startPoint x: 752, startPoint y: 384, endPoint x: 1032, endPoint y: 397, distance: 279.6
click at [1032, 397] on h3 "夏のダメージを受けた肌にスペシャルアイテムで集中ケアを" at bounding box center [972, 410] width 492 height 70
click at [1048, 413] on h3 "夏のダメージを受けた肌にスペシャルアイテムで集中ケアを" at bounding box center [972, 410] width 492 height 70
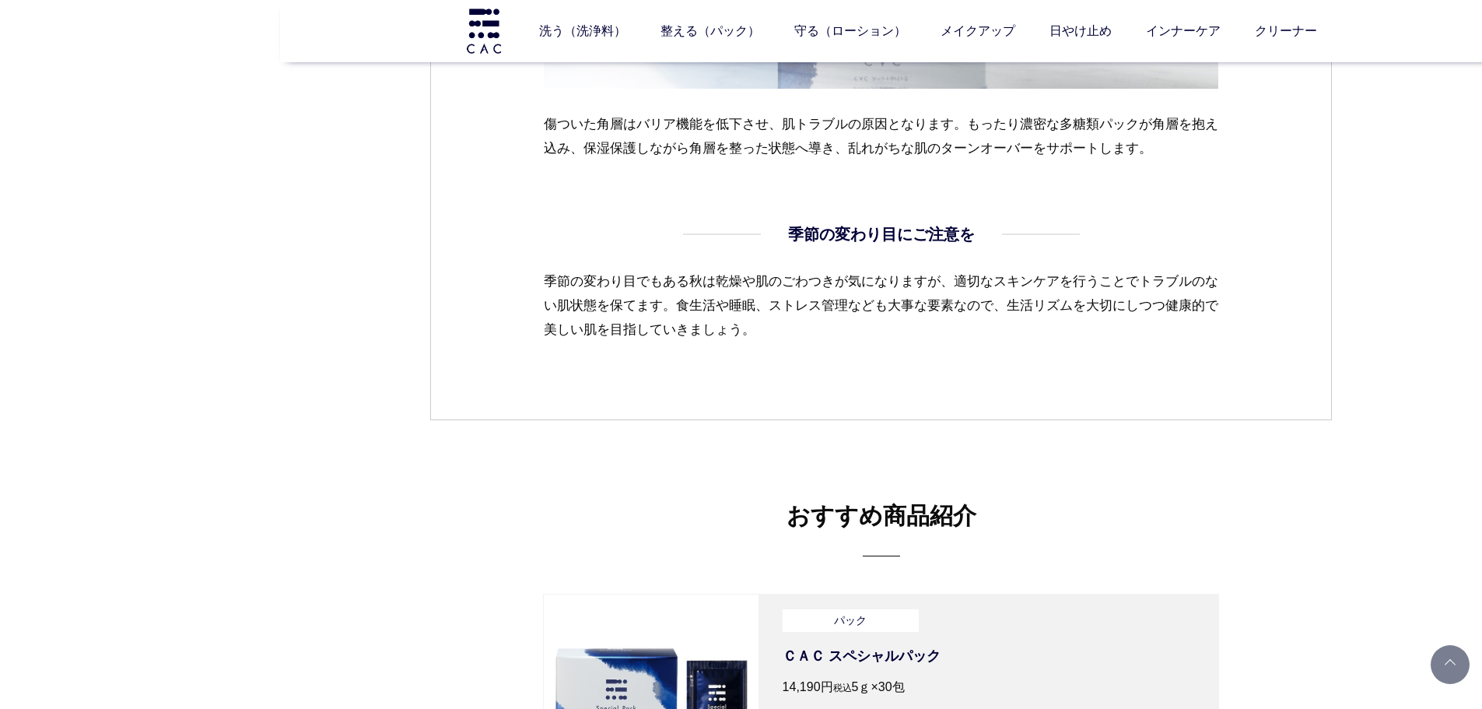
scroll to position [2334, 0]
